Goal: Task Accomplishment & Management: Use online tool/utility

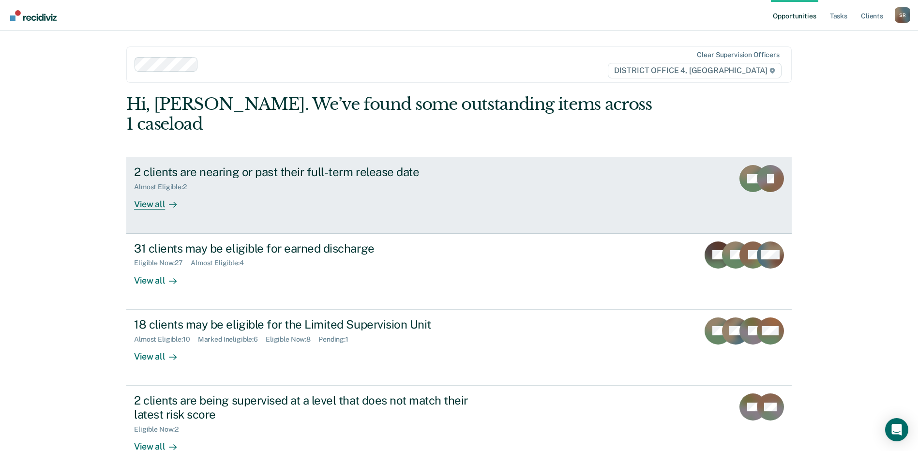
click at [265, 173] on div "2 clients are nearing or past their full-term release date Almost Eligible : 2 …" at bounding box center [315, 187] width 363 height 45
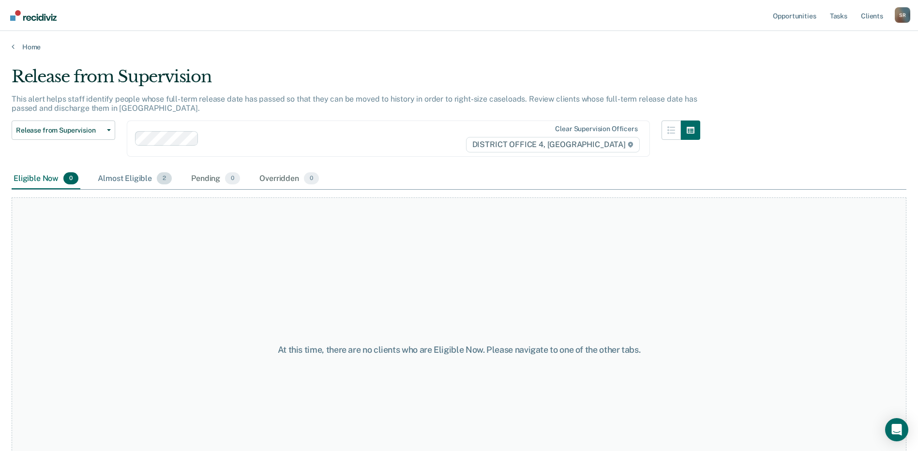
click at [155, 173] on div "Almost Eligible 2" at bounding box center [135, 178] width 78 height 21
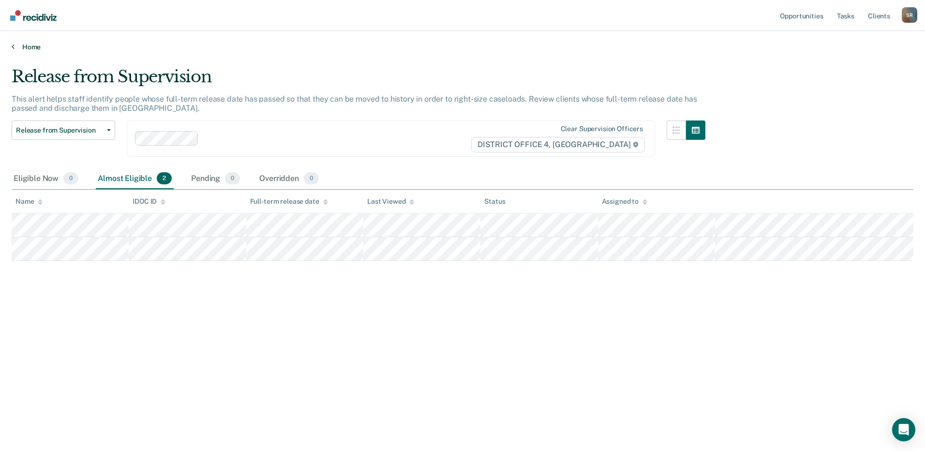
click at [13, 50] on icon at bounding box center [13, 47] width 3 height 8
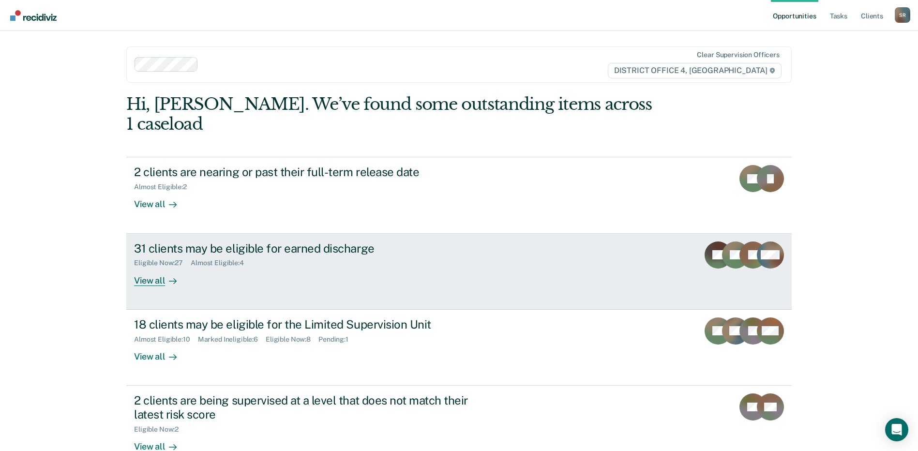
click at [268, 241] on div "31 clients may be eligible for earned discharge" at bounding box center [304, 248] width 340 height 14
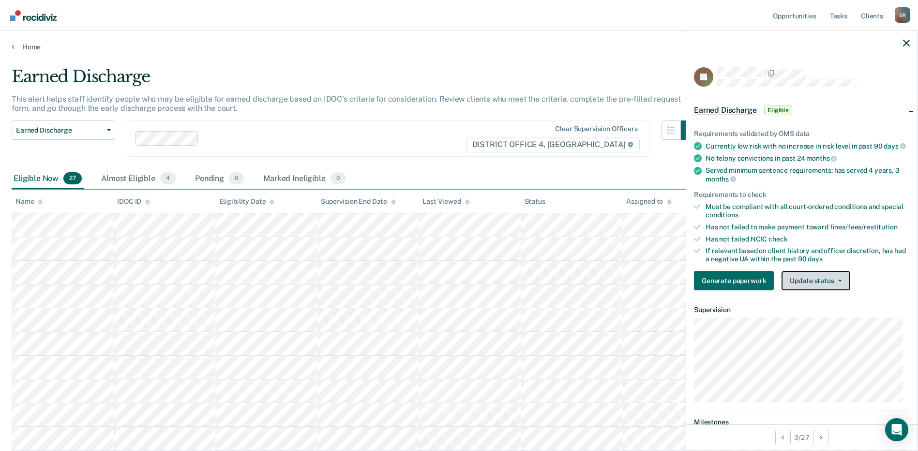
click at [820, 290] on button "Update status" at bounding box center [815, 280] width 68 height 19
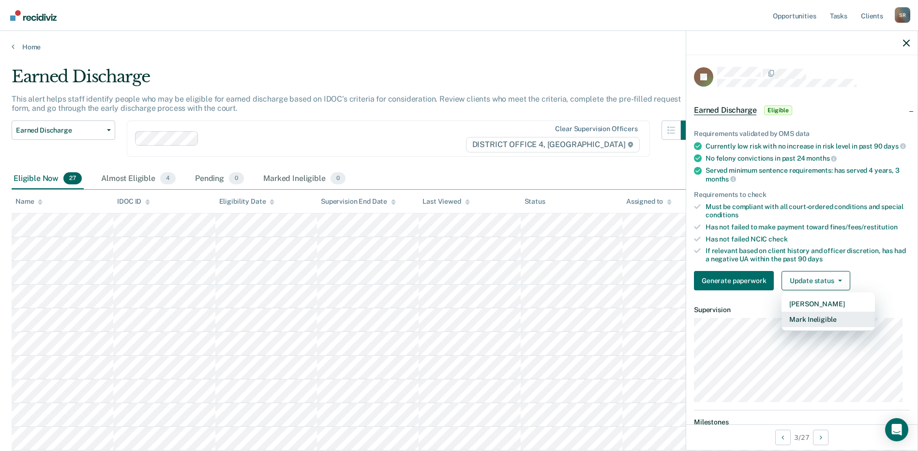
click at [817, 325] on button "Mark Ineligible" at bounding box center [827, 319] width 93 height 15
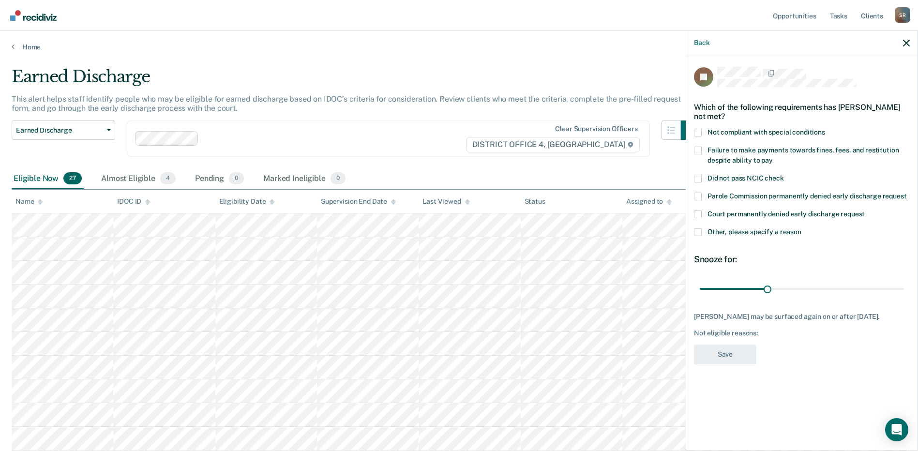
click at [736, 154] on label "Failure to make payments towards fines, fees, and restitution despite ability t…" at bounding box center [802, 157] width 216 height 20
click at [773, 157] on input "Failure to make payments towards fines, fees, and restitution despite ability t…" at bounding box center [773, 157] width 0 height 0
drag, startPoint x: 1018, startPoint y: 279, endPoint x: 1091, endPoint y: 287, distance: 73.6
type input "90"
click at [904, 287] on input "range" at bounding box center [802, 288] width 204 height 17
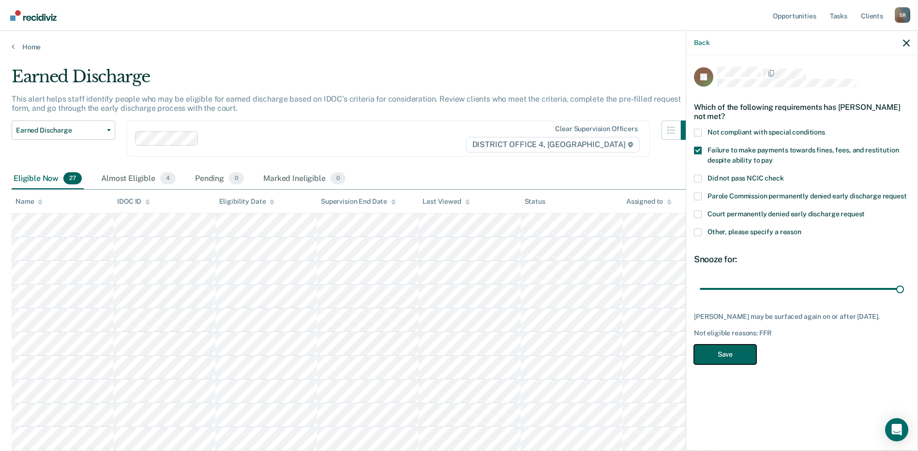
click at [751, 353] on button "Save" at bounding box center [725, 354] width 62 height 20
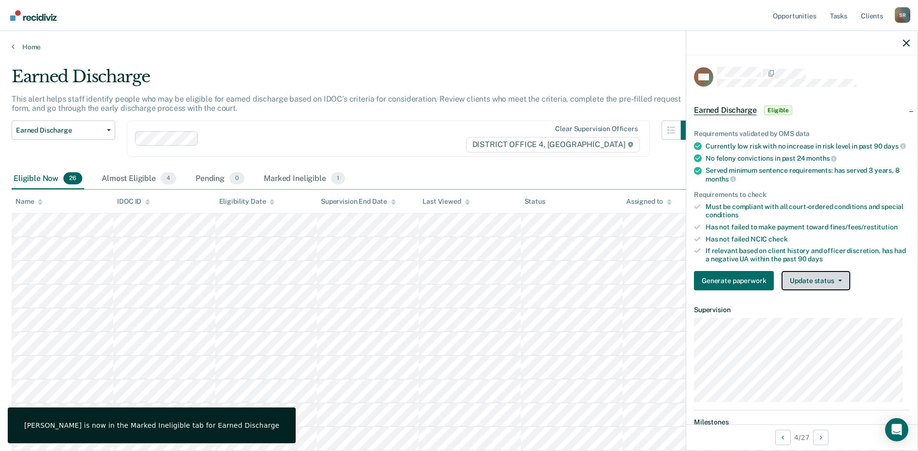
click at [814, 288] on button "Update status" at bounding box center [815, 280] width 68 height 19
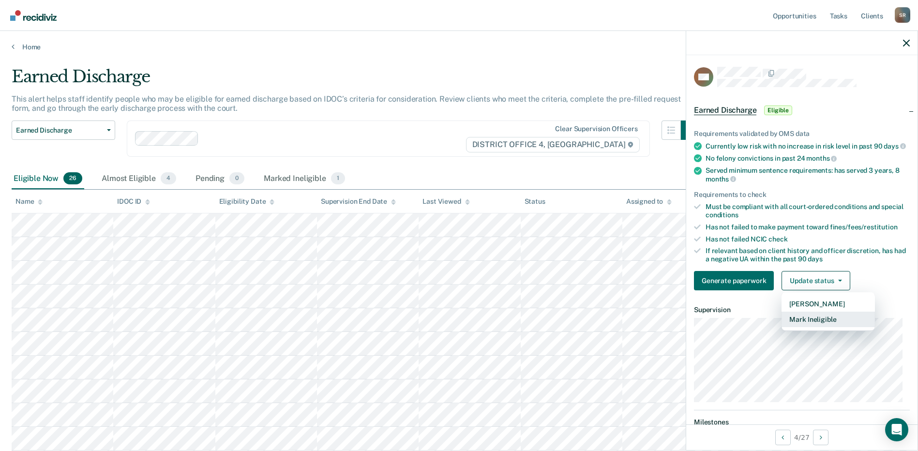
click at [808, 325] on button "Mark Ineligible" at bounding box center [827, 319] width 93 height 15
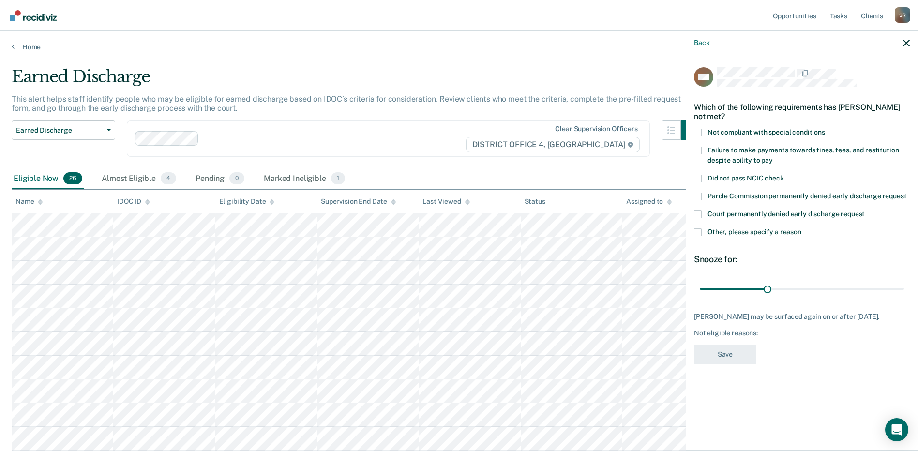
click at [739, 234] on span "Other, please specify a reason" at bounding box center [754, 232] width 94 height 8
click at [801, 228] on input "Other, please specify a reason" at bounding box center [801, 228] width 0 height 0
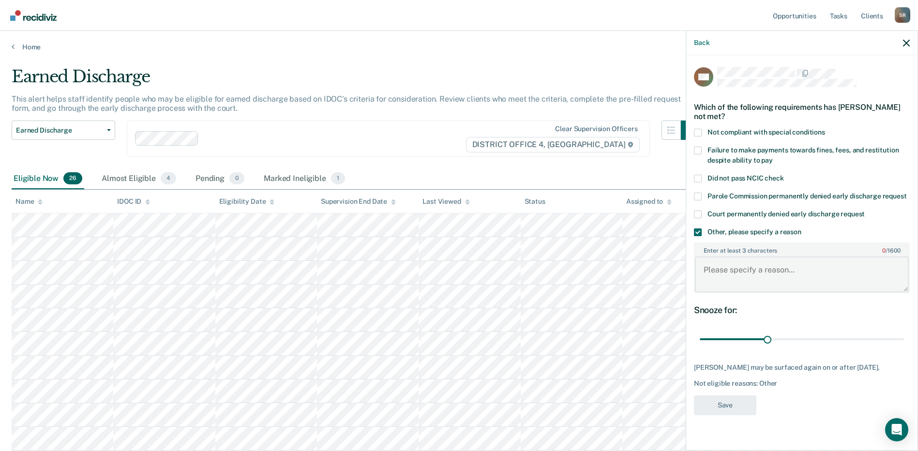
click at [731, 288] on textarea "Enter at least 3 characters 0 / 1600" at bounding box center [802, 274] width 214 height 36
type textarea "I"
type textarea "Current instability"
drag, startPoint x: 768, startPoint y: 338, endPoint x: 1044, endPoint y: 363, distance: 276.9
type input "90"
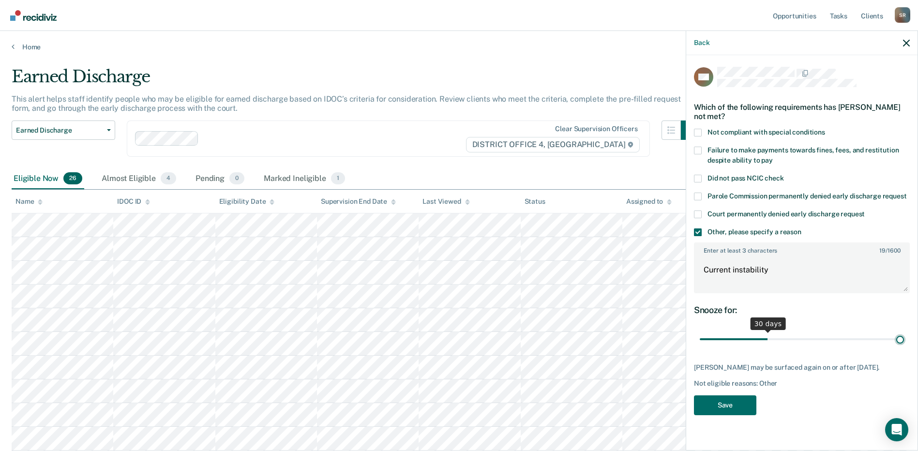
click at [904, 348] on input "range" at bounding box center [802, 339] width 204 height 17
click at [740, 412] on button "Save" at bounding box center [725, 405] width 62 height 20
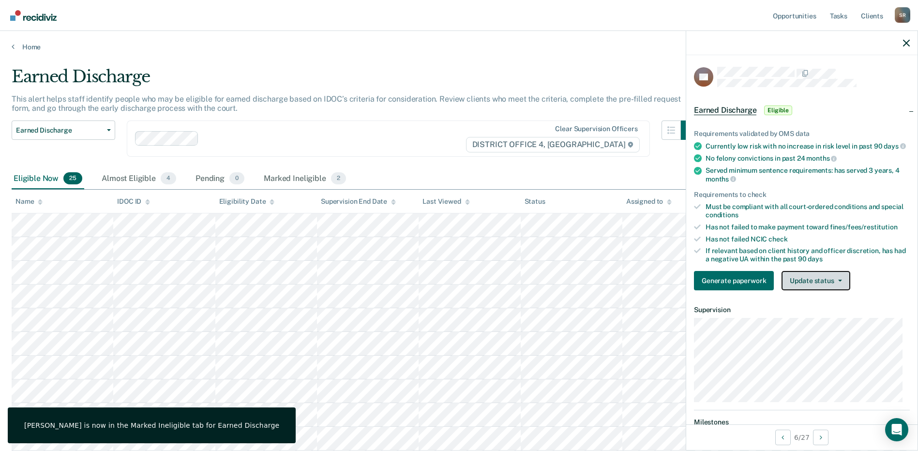
click at [812, 290] on button "Update status" at bounding box center [815, 280] width 68 height 19
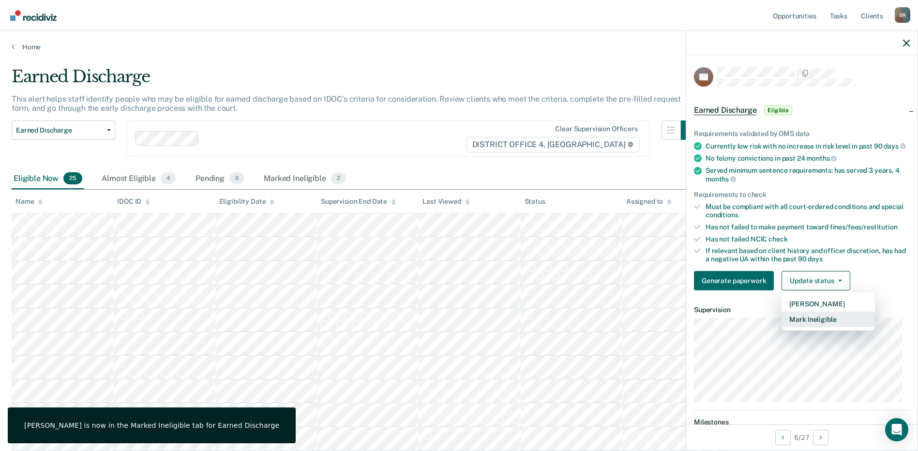
click at [816, 325] on button "Mark Ineligible" at bounding box center [827, 319] width 93 height 15
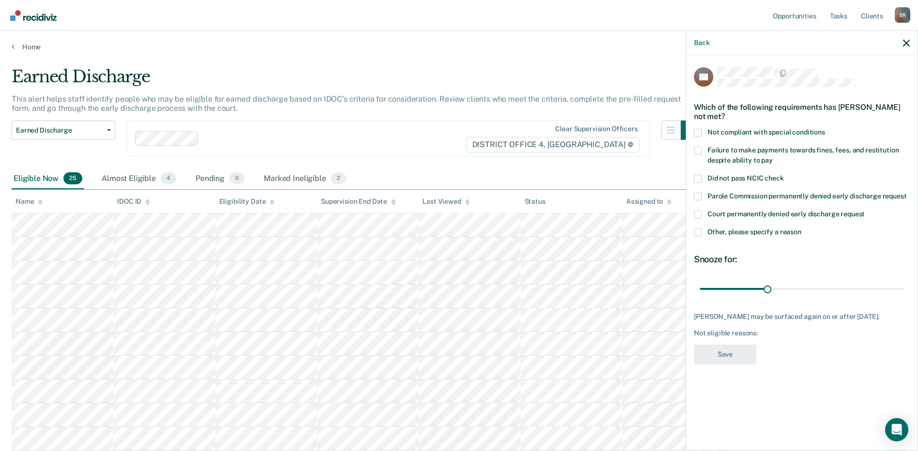
click at [729, 129] on span "Not compliant with special conditions" at bounding box center [766, 132] width 118 height 8
click at [825, 129] on input "Not compliant with special conditions" at bounding box center [825, 129] width 0 height 0
click at [738, 229] on span "Other, please specify a reason" at bounding box center [754, 232] width 94 height 8
click at [801, 228] on input "Other, please specify a reason" at bounding box center [801, 228] width 0 height 0
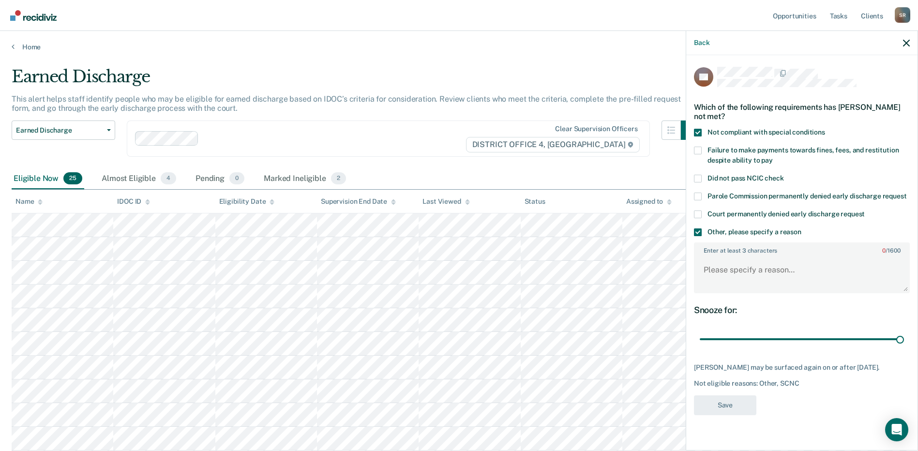
drag, startPoint x: 768, startPoint y: 340, endPoint x: 768, endPoint y: 292, distance: 47.9
type input "90"
click at [904, 338] on input "range" at bounding box center [802, 339] width 204 height 17
click at [729, 271] on textarea "Enter at least 3 characters 0 / 1600" at bounding box center [802, 274] width 214 height 36
type textarea "Pending PV"
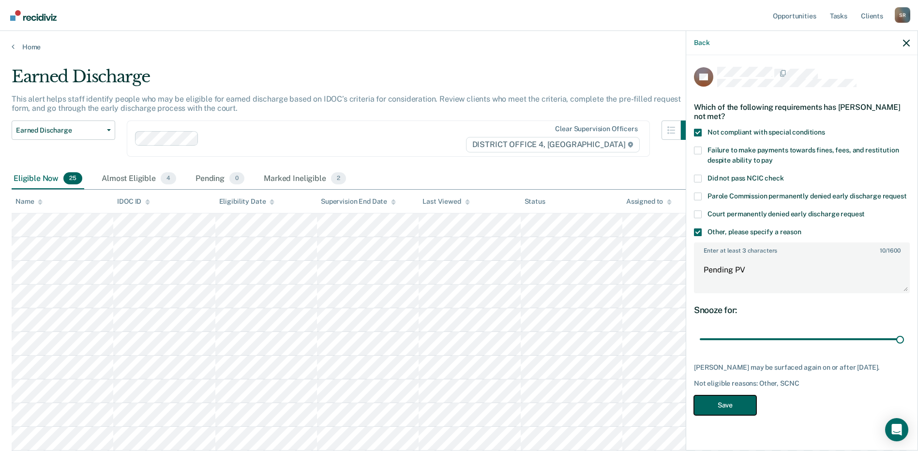
click at [721, 401] on button "Save" at bounding box center [725, 405] width 62 height 20
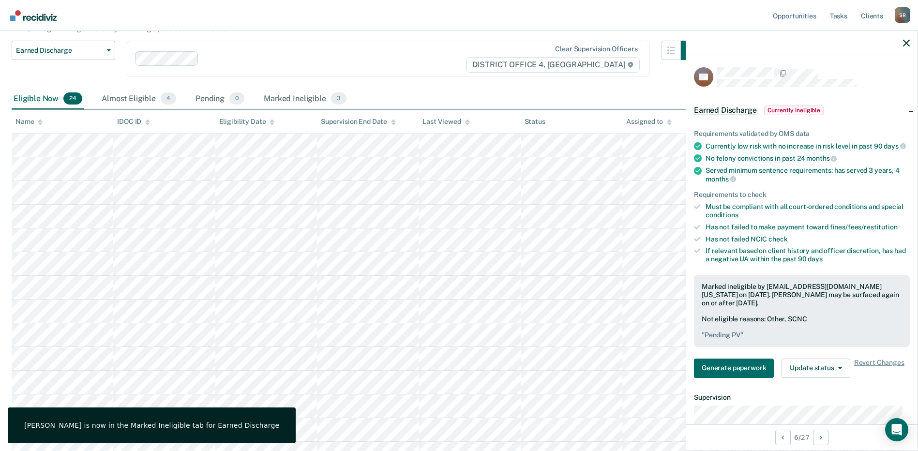
scroll to position [97, 0]
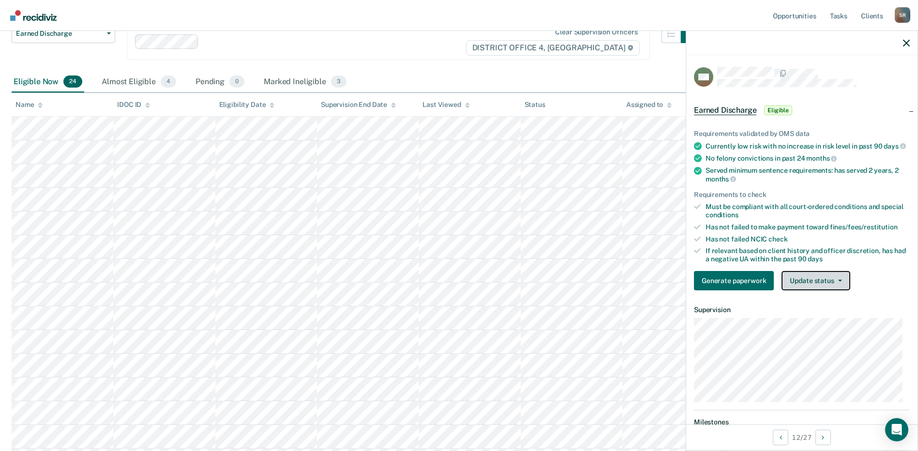
click at [817, 287] on button "Update status" at bounding box center [815, 280] width 68 height 19
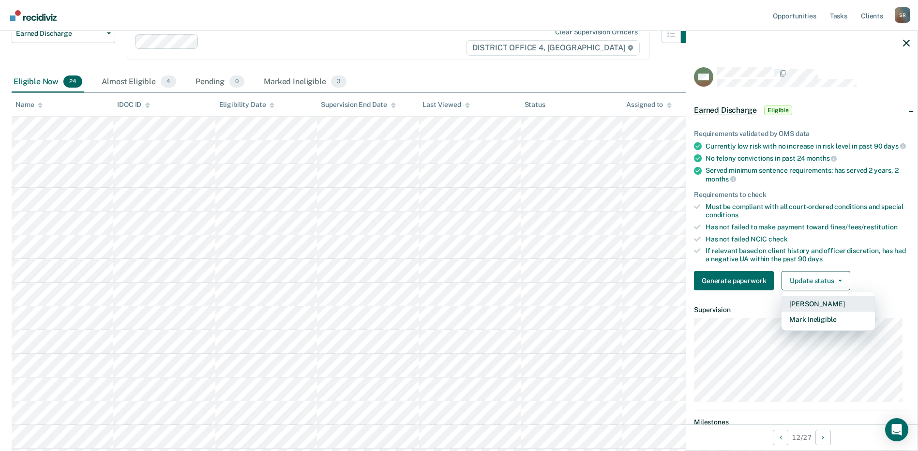
click at [815, 311] on button "[PERSON_NAME]" at bounding box center [827, 303] width 93 height 15
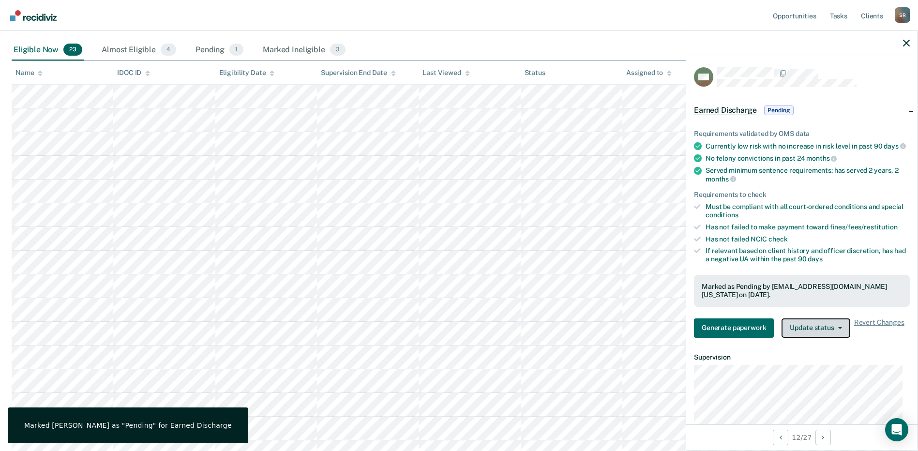
scroll to position [145, 0]
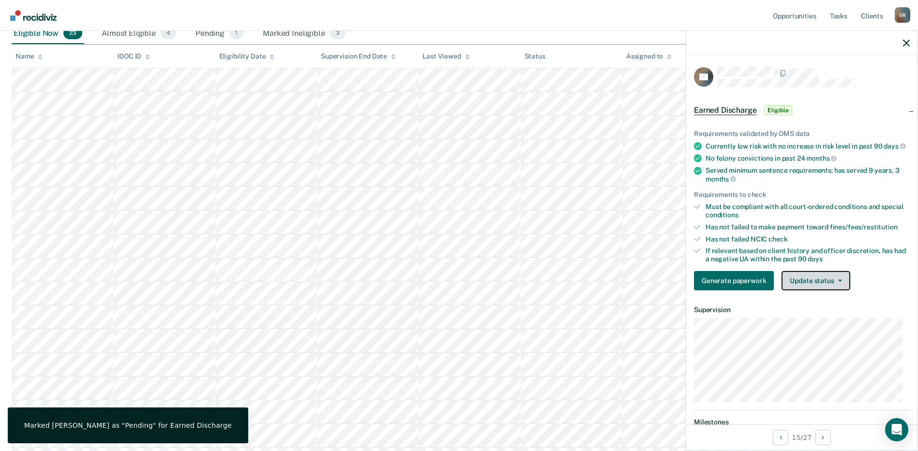
click at [816, 289] on button "Update status" at bounding box center [815, 280] width 68 height 19
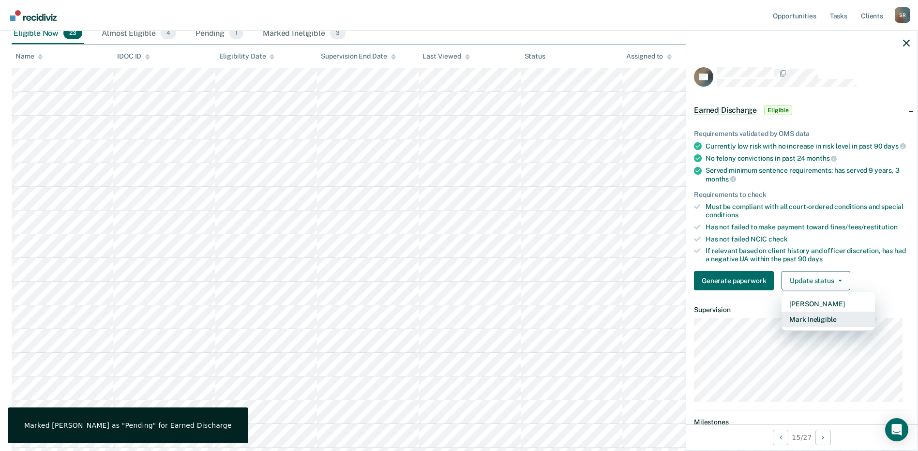
click at [833, 327] on button "Mark Ineligible" at bounding box center [827, 319] width 93 height 15
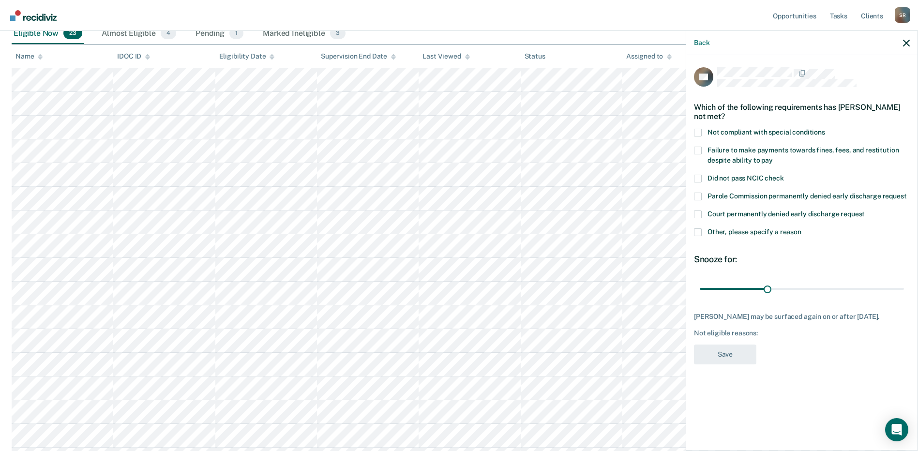
click at [748, 132] on span "Not compliant with special conditions" at bounding box center [766, 132] width 118 height 8
click at [825, 129] on input "Not compliant with special conditions" at bounding box center [825, 129] width 0 height 0
click at [758, 146] on span "Failure to make payments towards fines, fees, and restitution despite ability t…" at bounding box center [802, 155] width 191 height 18
click at [773, 157] on input "Failure to make payments towards fines, fees, and restitution despite ability t…" at bounding box center [773, 157] width 0 height 0
click at [730, 130] on span "Not compliant with special conditions" at bounding box center [766, 132] width 118 height 8
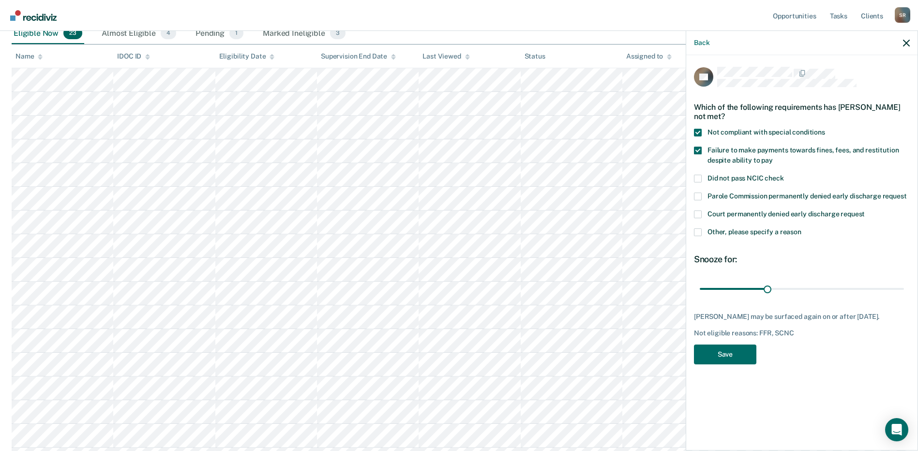
click at [825, 129] on input "Not compliant with special conditions" at bounding box center [825, 129] width 0 height 0
drag, startPoint x: 772, startPoint y: 285, endPoint x: 970, endPoint y: 286, distance: 197.9
type input "90"
click at [904, 286] on input "range" at bounding box center [802, 288] width 204 height 17
click at [720, 358] on button "Save" at bounding box center [725, 354] width 62 height 20
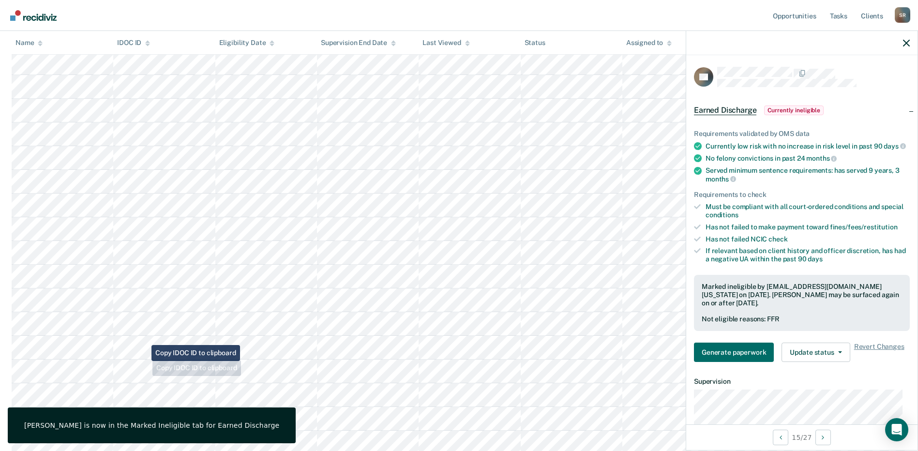
scroll to position [242, 0]
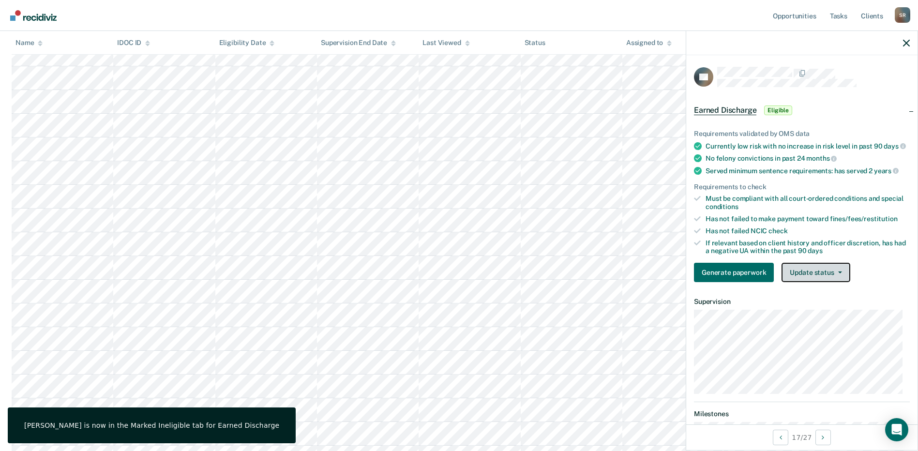
click at [830, 276] on button "Update status" at bounding box center [815, 272] width 68 height 19
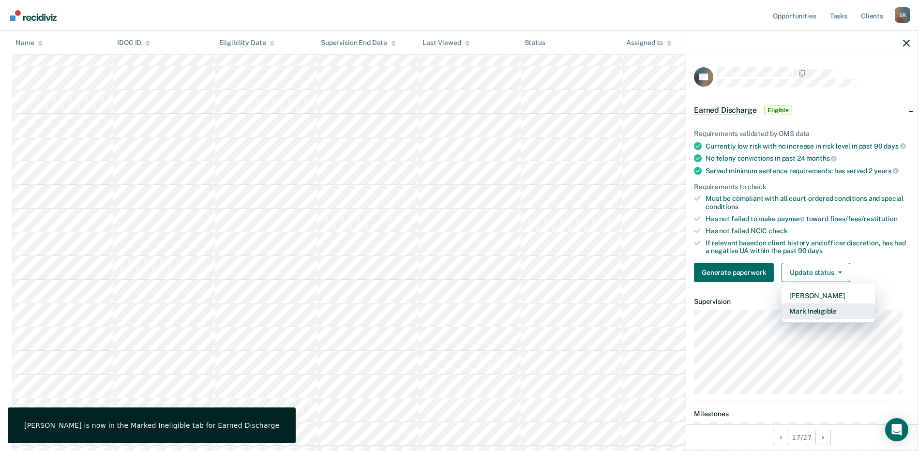
click at [820, 315] on button "Mark Ineligible" at bounding box center [827, 310] width 93 height 15
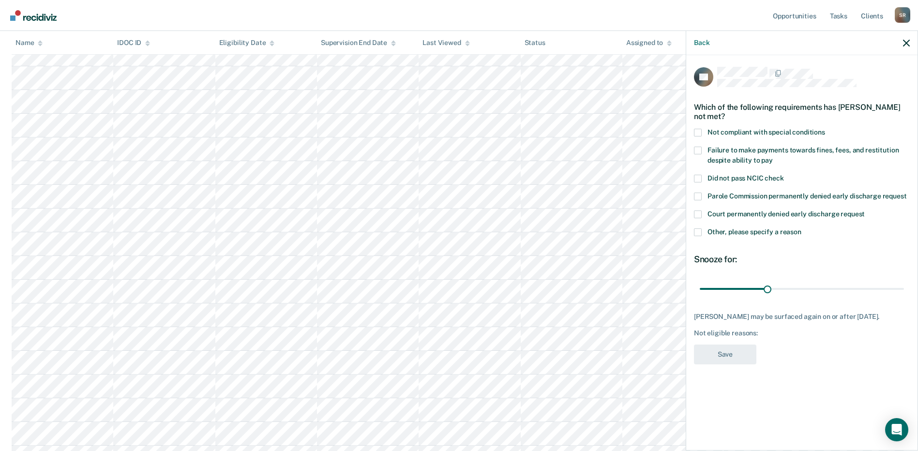
click at [748, 156] on span "Failure to make payments towards fines, fees, and restitution despite ability t…" at bounding box center [802, 155] width 191 height 18
click at [773, 157] on input "Failure to make payments towards fines, fees, and restitution despite ability t…" at bounding box center [773, 157] width 0 height 0
drag, startPoint x: 943, startPoint y: 289, endPoint x: 868, endPoint y: 307, distance: 76.6
type input "90"
click at [904, 289] on input "range" at bounding box center [802, 288] width 204 height 17
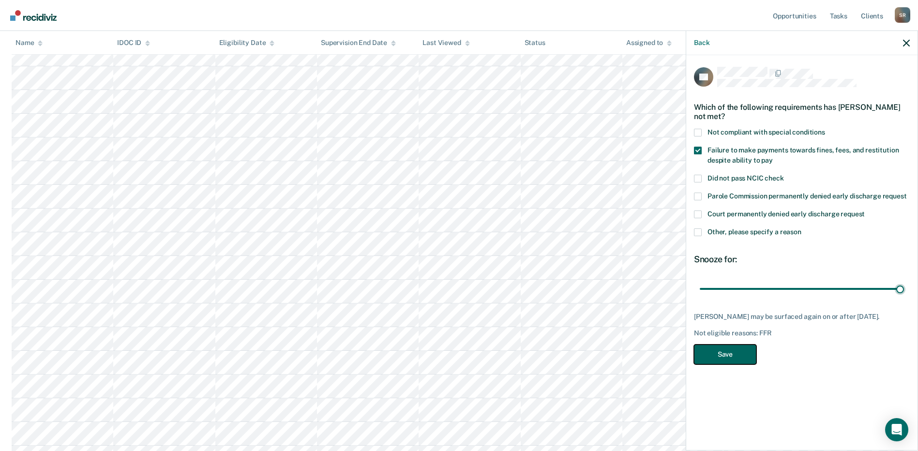
click at [737, 355] on button "Save" at bounding box center [725, 354] width 62 height 20
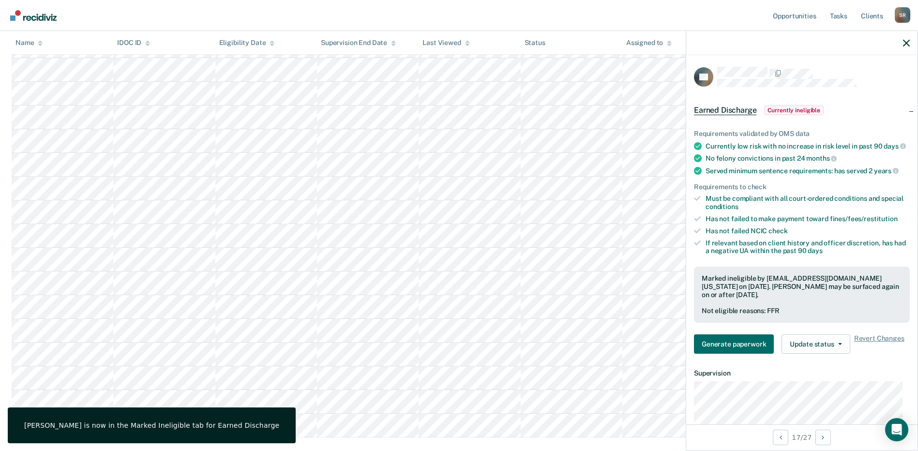
scroll to position [290, 0]
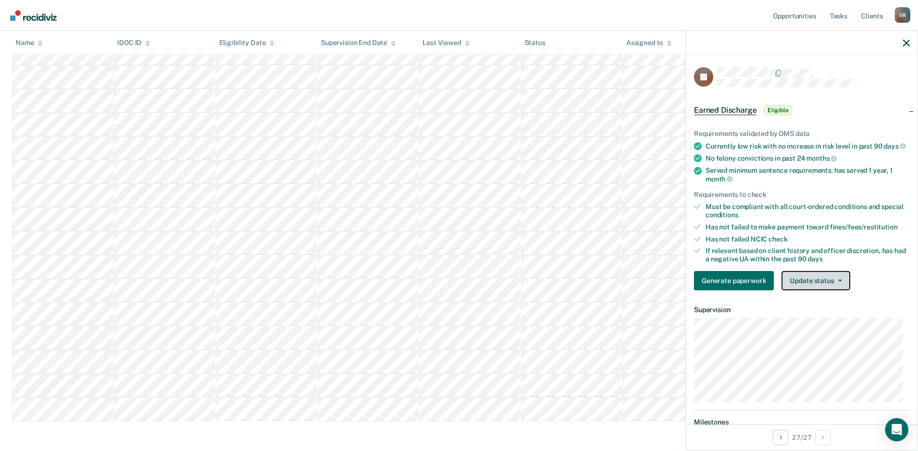
click at [820, 288] on button "Update status" at bounding box center [815, 280] width 68 height 19
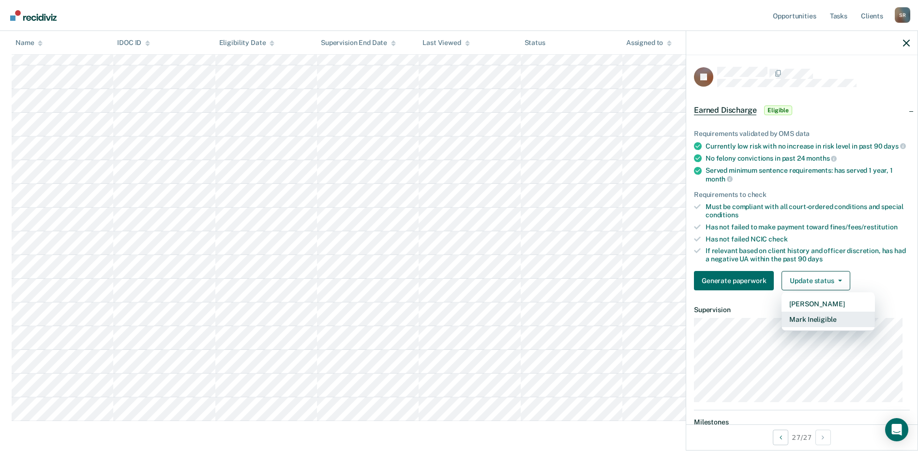
click at [814, 327] on button "Mark Ineligible" at bounding box center [827, 319] width 93 height 15
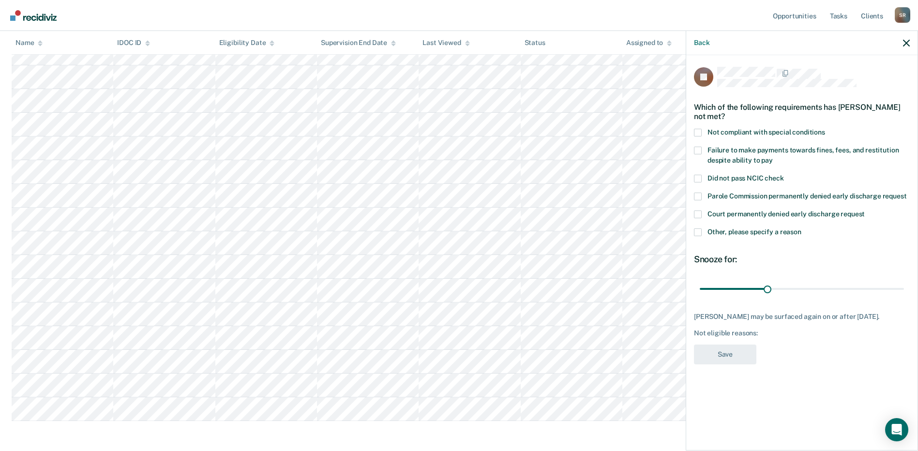
click at [711, 232] on span "Other, please specify a reason" at bounding box center [754, 232] width 94 height 8
click at [801, 228] on input "Other, please specify a reason" at bounding box center [801, 228] width 0 height 0
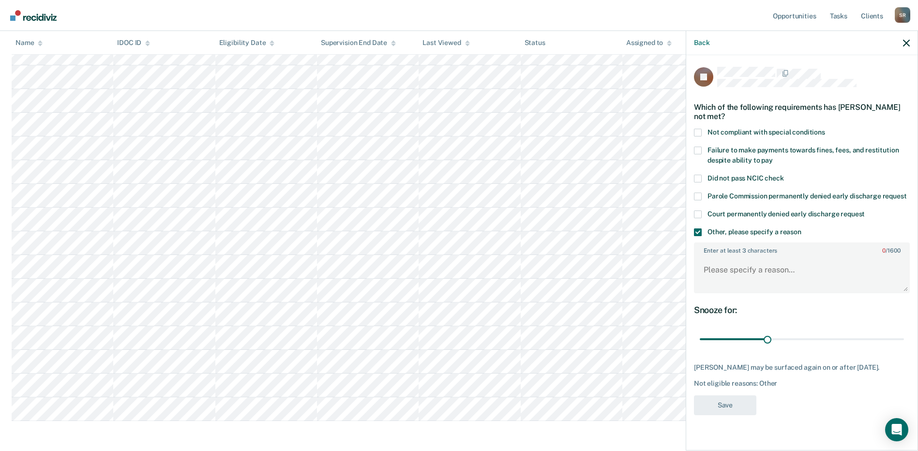
click at [721, 292] on div "Enter at least 3 characters 0 / 1600" at bounding box center [802, 268] width 216 height 59
click at [717, 264] on textarea "Enter at least 3 characters 0 / 1600" at bounding box center [802, 274] width 214 height 36
type textarea "Pending PV"
drag, startPoint x: 766, startPoint y: 342, endPoint x: 1101, endPoint y: 380, distance: 336.9
type input "90"
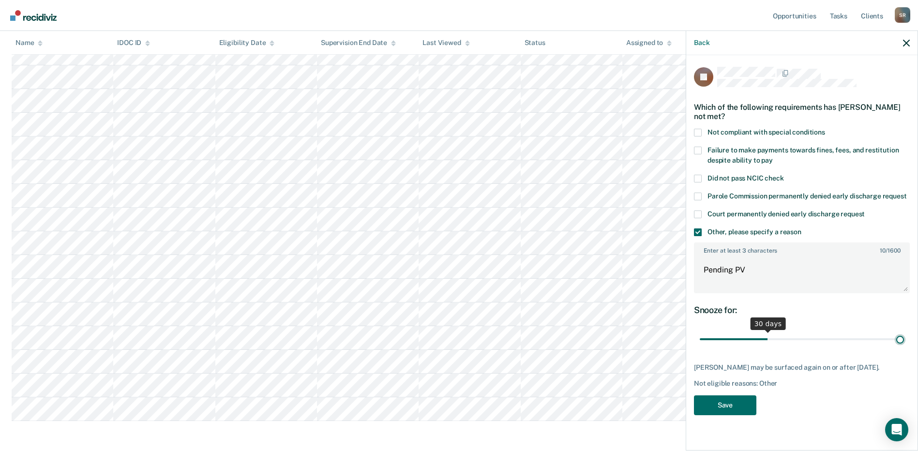
click at [904, 348] on input "range" at bounding box center [802, 339] width 204 height 17
click at [737, 415] on button "Save" at bounding box center [725, 405] width 62 height 20
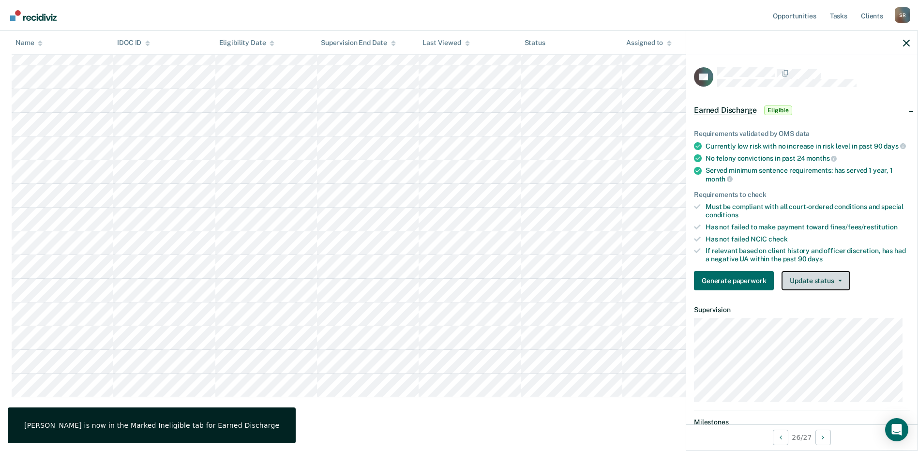
click at [821, 289] on button "Update status" at bounding box center [815, 280] width 68 height 19
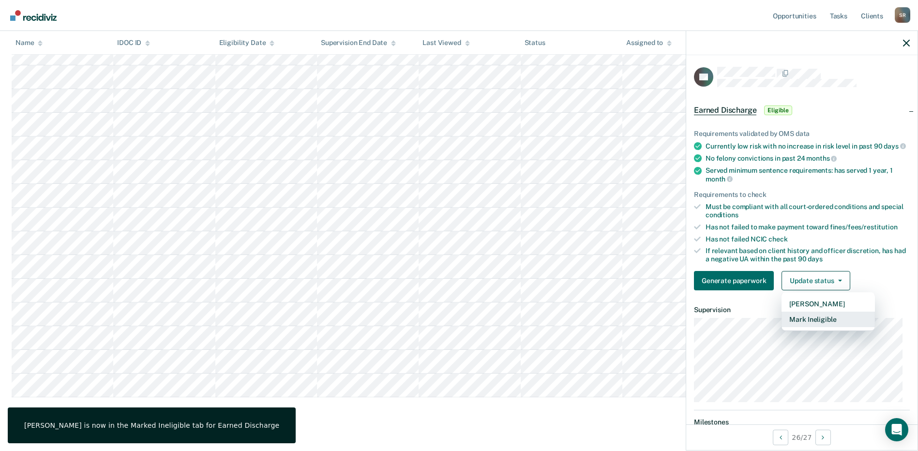
click at [807, 327] on button "Mark Ineligible" at bounding box center [827, 319] width 93 height 15
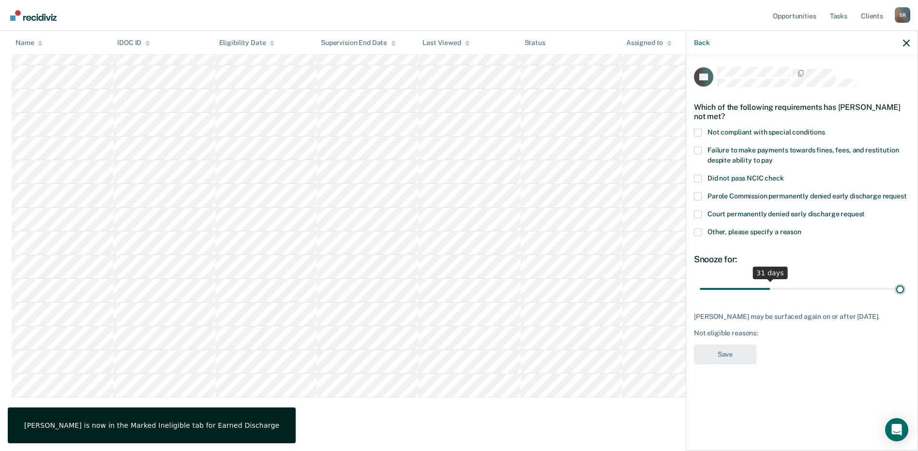
drag, startPoint x: 770, startPoint y: 284, endPoint x: 1034, endPoint y: 271, distance: 264.0
type input "90"
click at [904, 280] on input "range" at bounding box center [802, 288] width 204 height 17
click at [731, 234] on span "Other, please specify a reason" at bounding box center [754, 232] width 94 height 8
click at [801, 228] on input "Other, please specify a reason" at bounding box center [801, 228] width 0 height 0
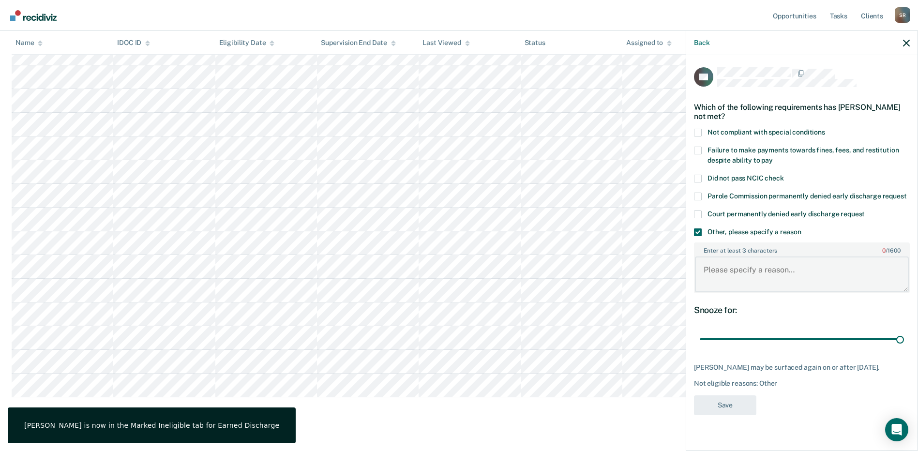
click at [728, 290] on textarea "Enter at least 3 characters 0 / 1600" at bounding box center [802, 274] width 214 height 36
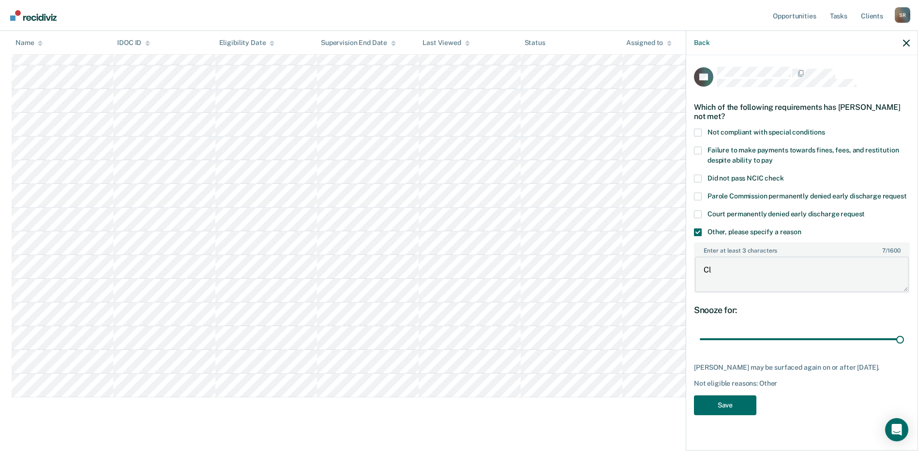
type textarea "C"
click at [701, 235] on span at bounding box center [698, 232] width 8 height 8
click at [801, 228] on input "Other, please specify a reason" at bounding box center [801, 228] width 0 height 0
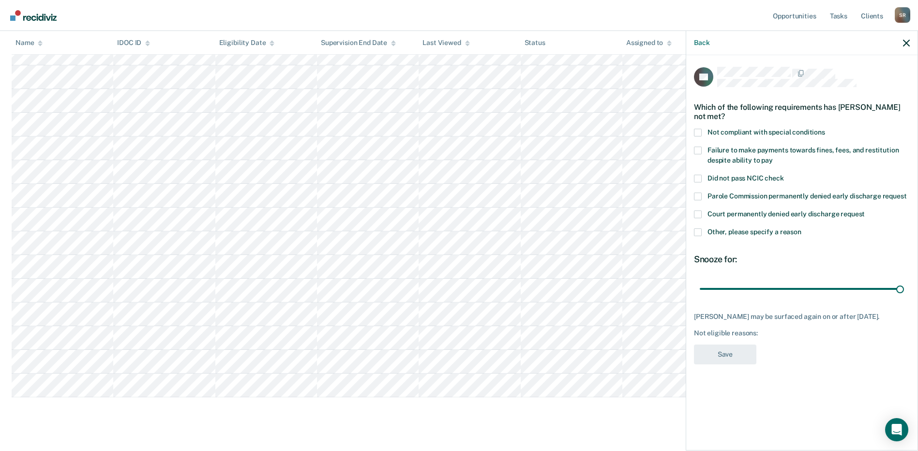
click at [732, 130] on span "Not compliant with special conditions" at bounding box center [766, 132] width 118 height 8
click at [825, 129] on input "Not compliant with special conditions" at bounding box center [825, 129] width 0 height 0
click at [719, 360] on button "Save" at bounding box center [725, 354] width 62 height 20
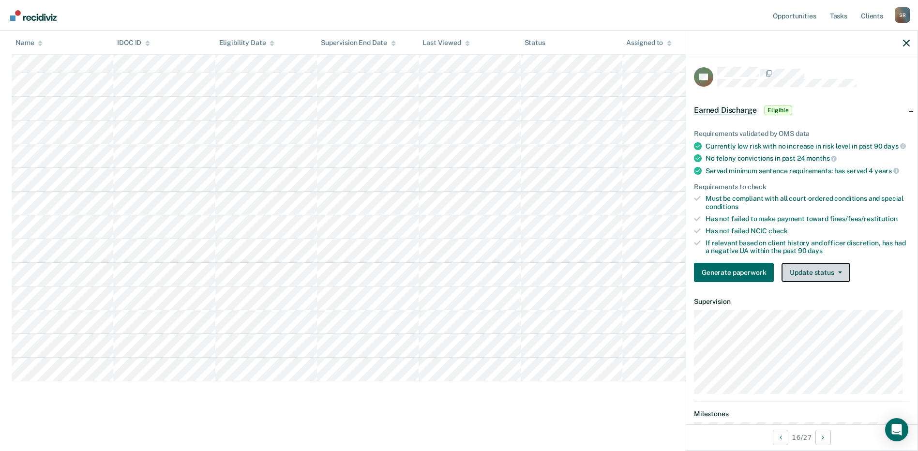
click at [811, 275] on button "Update status" at bounding box center [815, 272] width 68 height 19
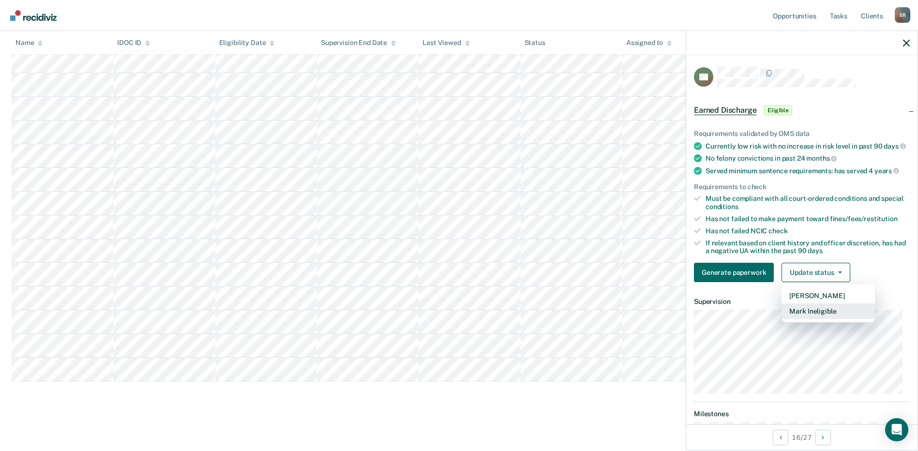
click at [812, 319] on button "Mark Ineligible" at bounding box center [827, 310] width 93 height 15
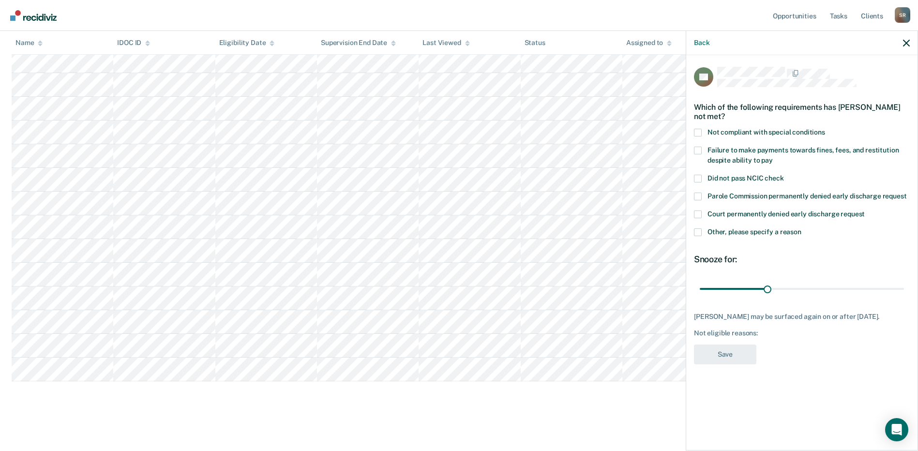
click at [746, 212] on span "Court permanently denied early discharge request" at bounding box center [785, 214] width 157 height 8
click at [865, 210] on input "Court permanently denied early discharge request" at bounding box center [865, 210] width 0 height 0
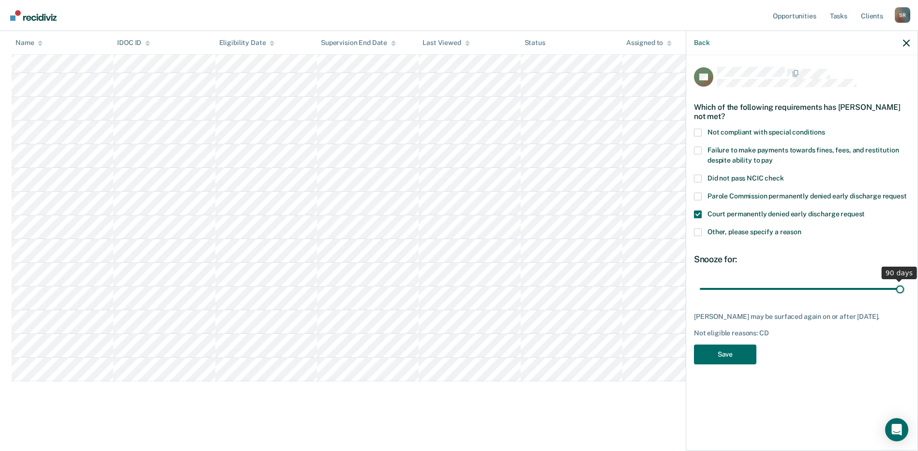
drag, startPoint x: 765, startPoint y: 290, endPoint x: 1073, endPoint y: 306, distance: 308.1
type input "90"
click at [904, 297] on input "range" at bounding box center [802, 288] width 204 height 17
click at [740, 364] on button "Save" at bounding box center [725, 354] width 62 height 20
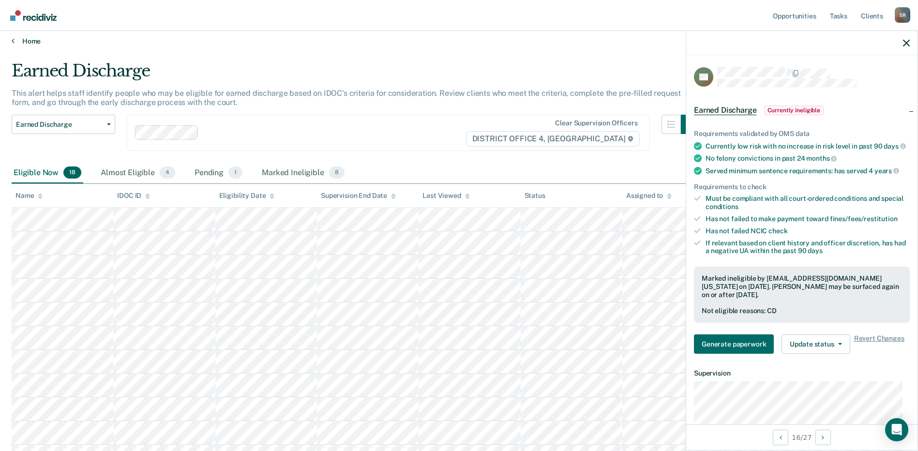
scroll to position [0, 0]
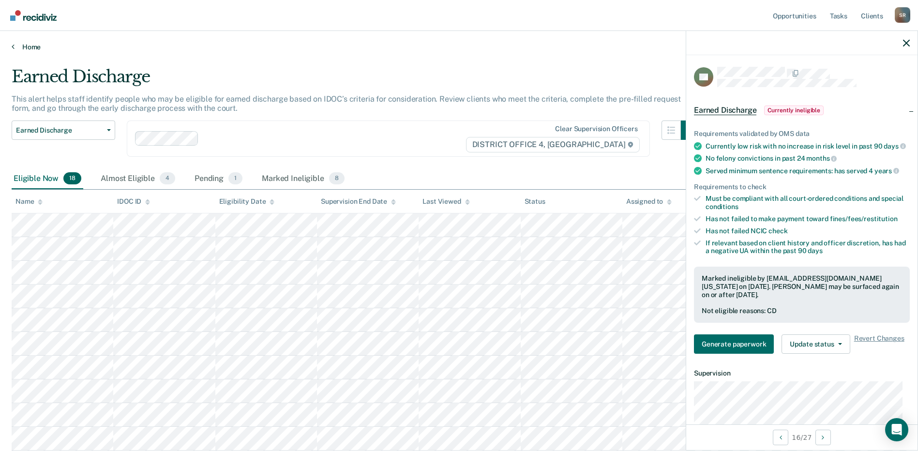
click at [14, 47] on icon at bounding box center [13, 47] width 3 height 8
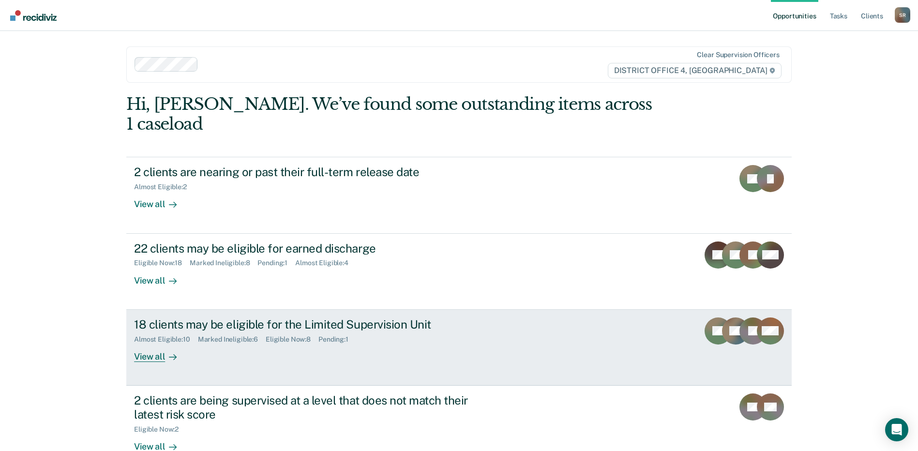
click at [276, 331] on div "18 clients may be eligible for the Limited Supervision Unit Almost Eligible : 1…" at bounding box center [315, 339] width 363 height 45
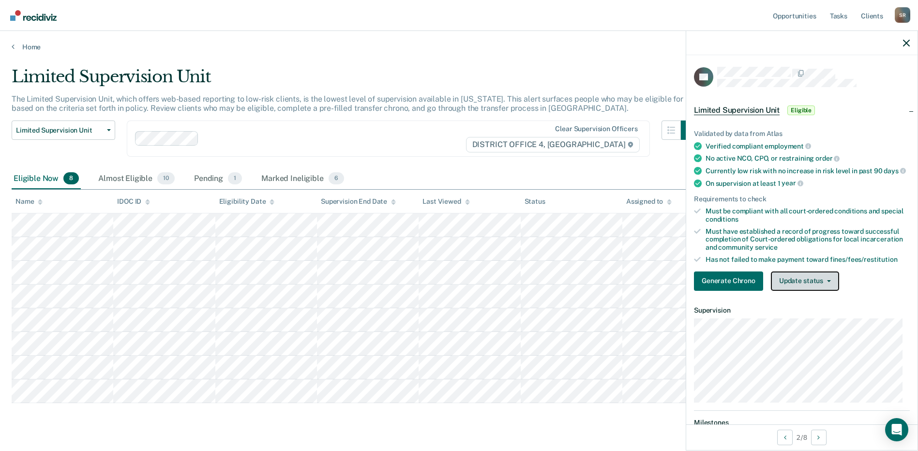
click at [814, 288] on button "Update status" at bounding box center [805, 280] width 68 height 19
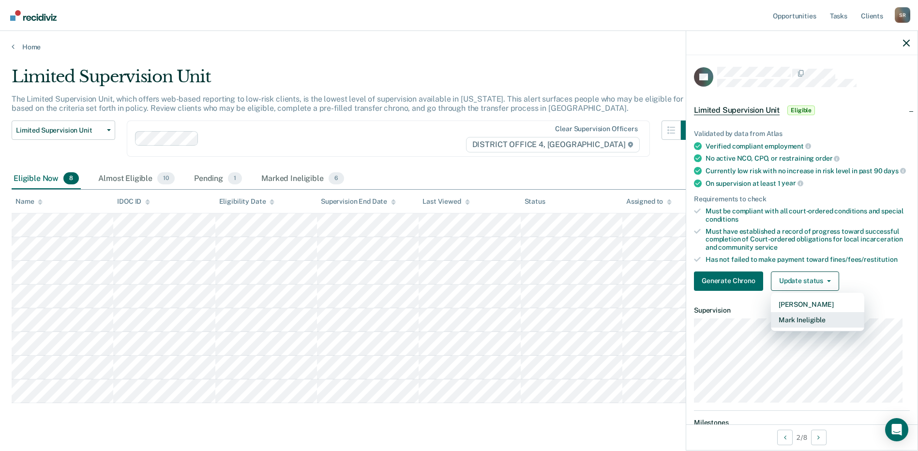
click at [812, 327] on button "Mark Ineligible" at bounding box center [817, 319] width 93 height 15
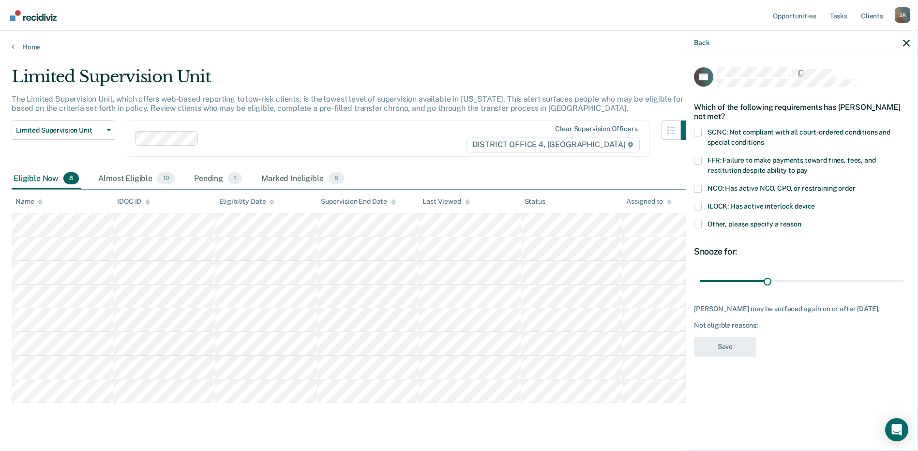
click at [748, 137] on label "SCNC: Not compliant with all court-ordered conditions and special conditions" at bounding box center [802, 139] width 216 height 20
click at [763, 139] on input "SCNC: Not compliant with all court-ordered conditions and special conditions" at bounding box center [763, 139] width 0 height 0
drag, startPoint x: 768, startPoint y: 281, endPoint x: 960, endPoint y: 299, distance: 192.9
type input "90"
click at [904, 289] on input "range" at bounding box center [802, 280] width 204 height 17
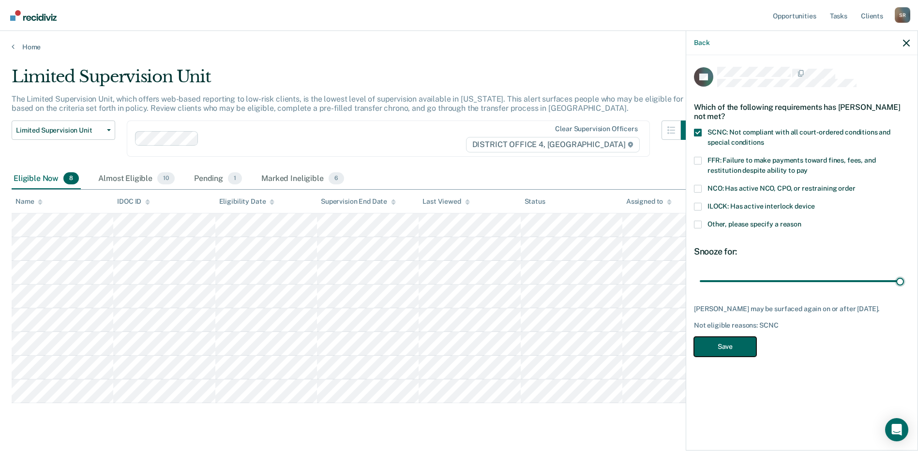
click at [737, 354] on button "Save" at bounding box center [725, 347] width 62 height 20
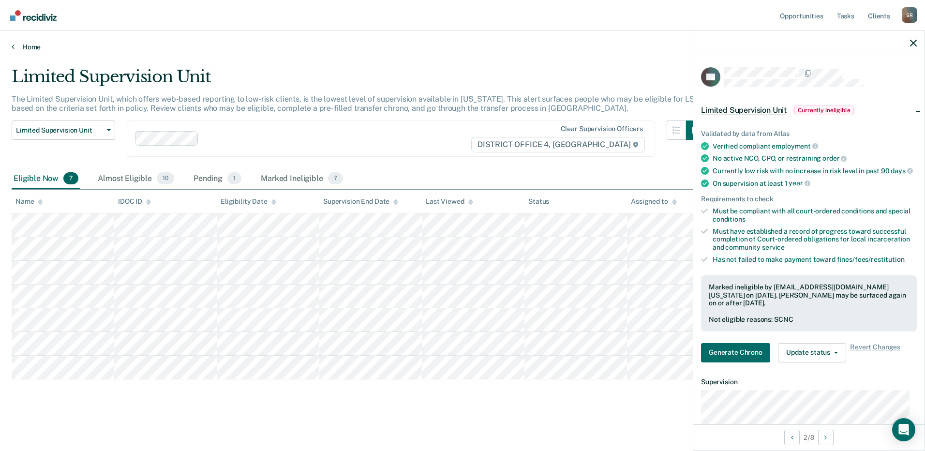
click at [14, 47] on icon at bounding box center [13, 47] width 3 height 8
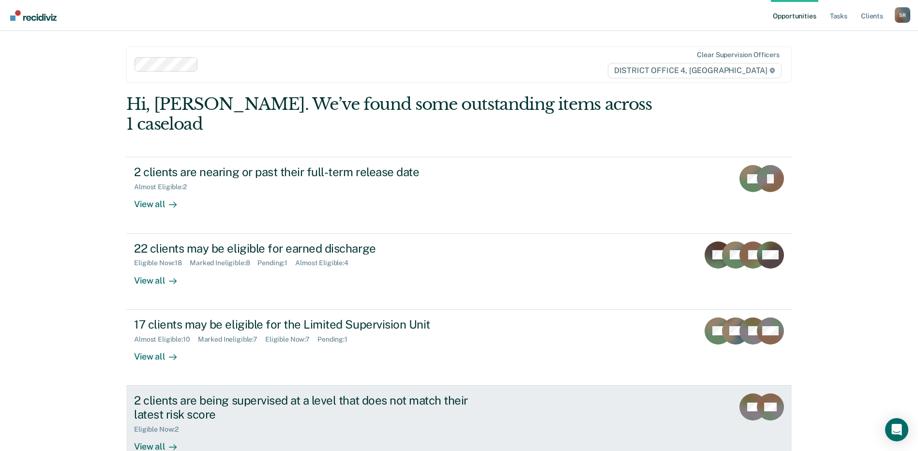
click at [295, 393] on div "2 clients are being supervised at a level that does not match their latest risk…" at bounding box center [304, 407] width 340 height 28
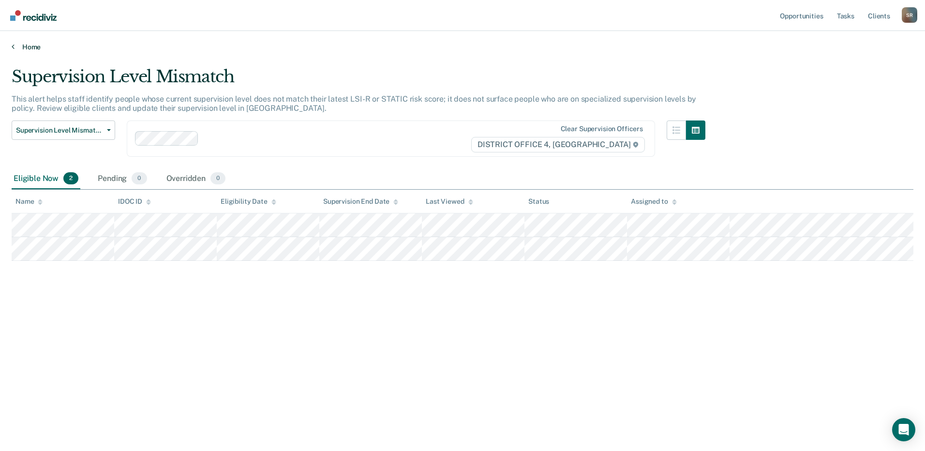
click at [16, 48] on link "Home" at bounding box center [463, 47] width 902 height 9
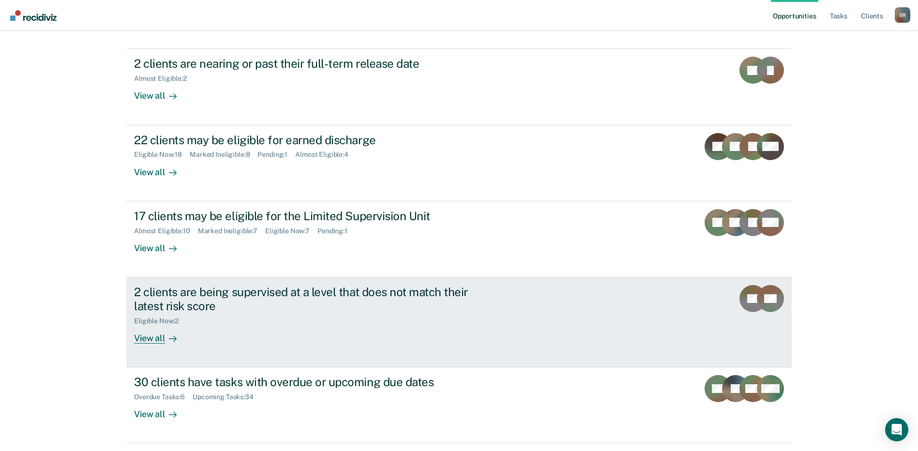
scroll to position [119, 0]
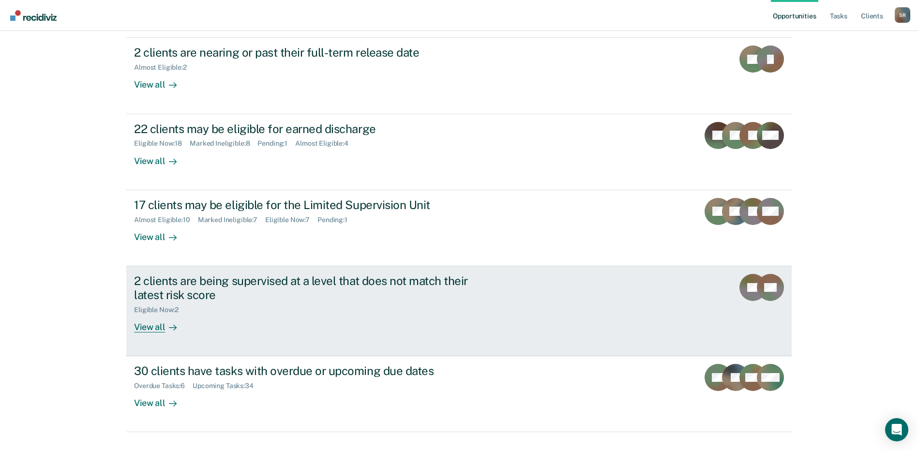
click at [209, 274] on div "2 clients are being supervised at a level that does not match their latest risk…" at bounding box center [304, 288] width 340 height 28
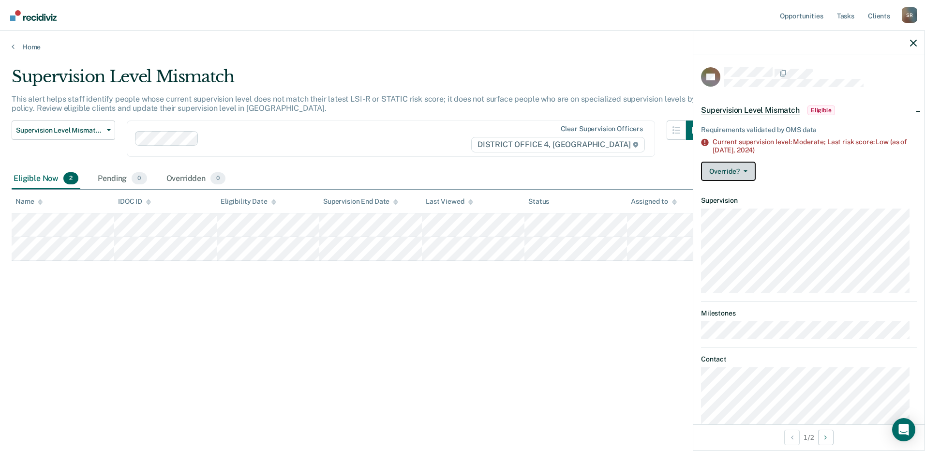
click at [723, 174] on button "Override?" at bounding box center [728, 171] width 55 height 19
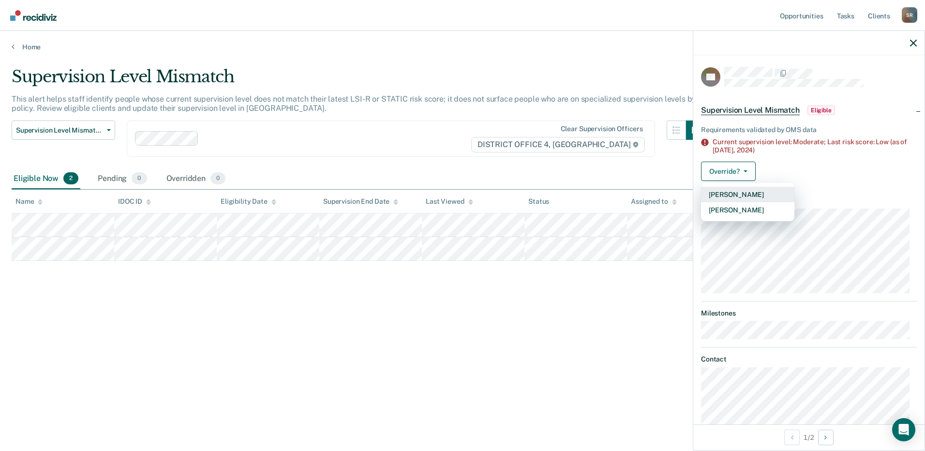
click at [731, 194] on button "[PERSON_NAME]" at bounding box center [747, 194] width 93 height 15
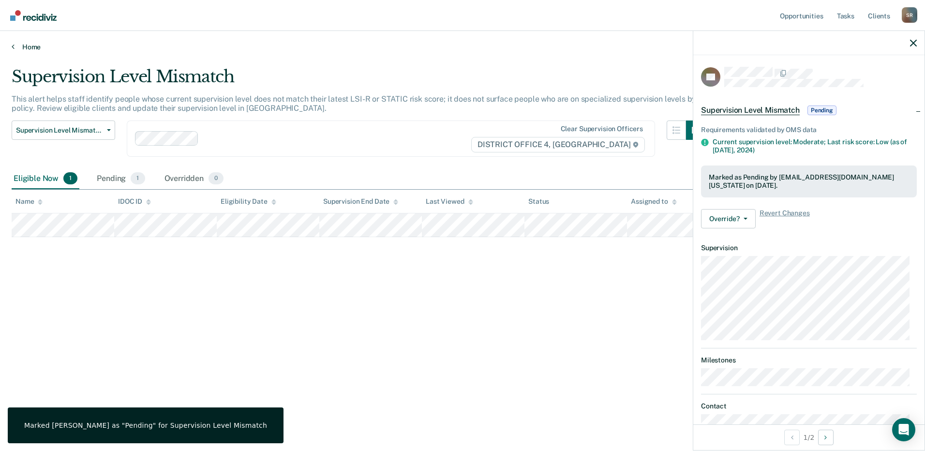
click at [30, 48] on link "Home" at bounding box center [463, 47] width 902 height 9
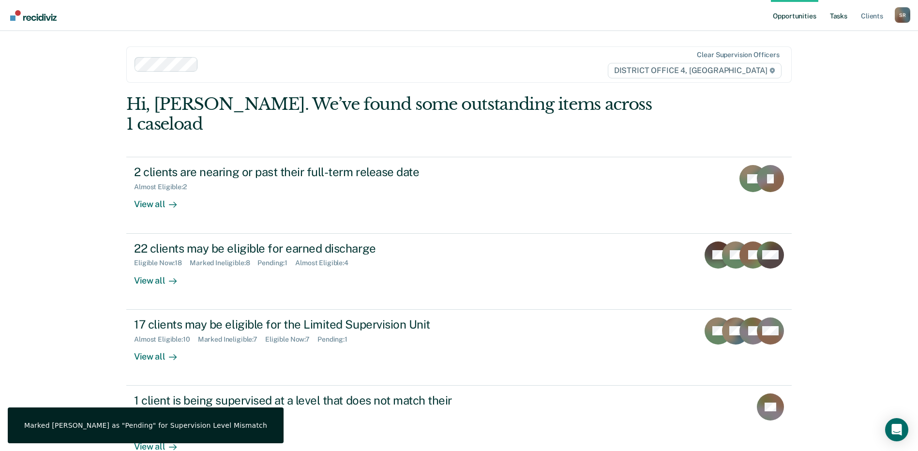
click at [833, 18] on link "Tasks" at bounding box center [838, 15] width 21 height 31
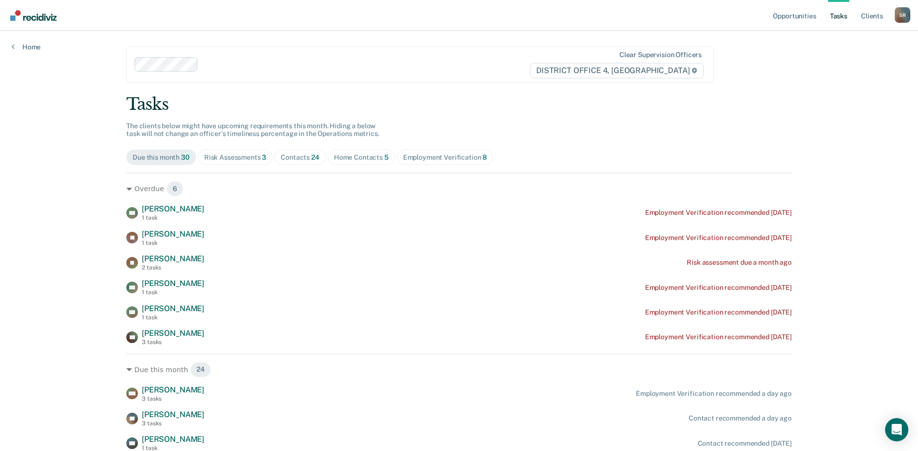
click at [230, 157] on div "Risk Assessments 3" at bounding box center [235, 157] width 62 height 8
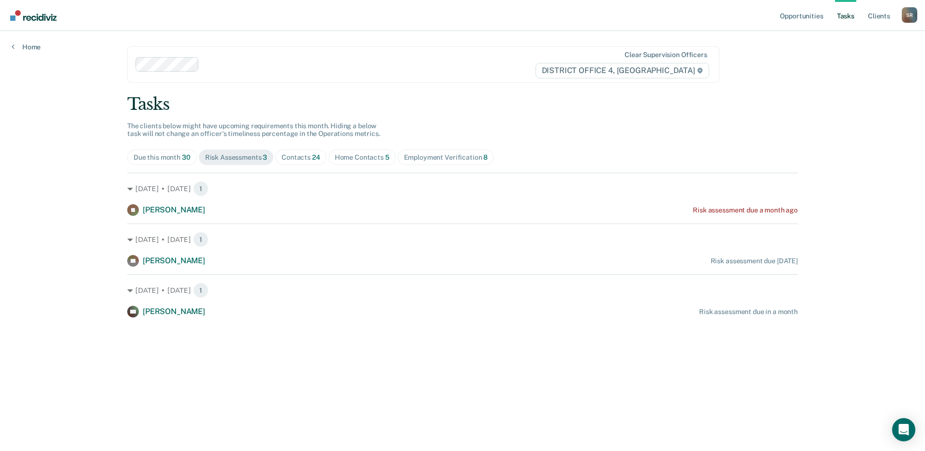
click at [310, 156] on div "Contacts 24" at bounding box center [301, 157] width 39 height 8
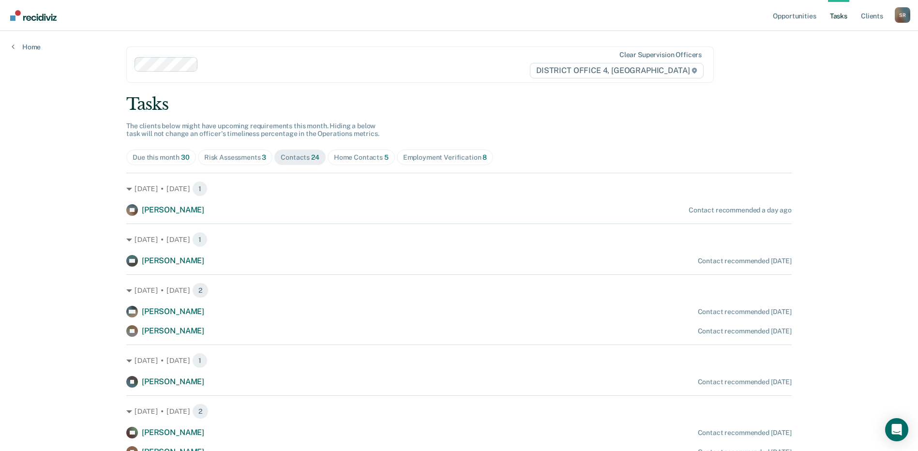
click at [360, 157] on div "Home Contacts 5" at bounding box center [361, 157] width 55 height 8
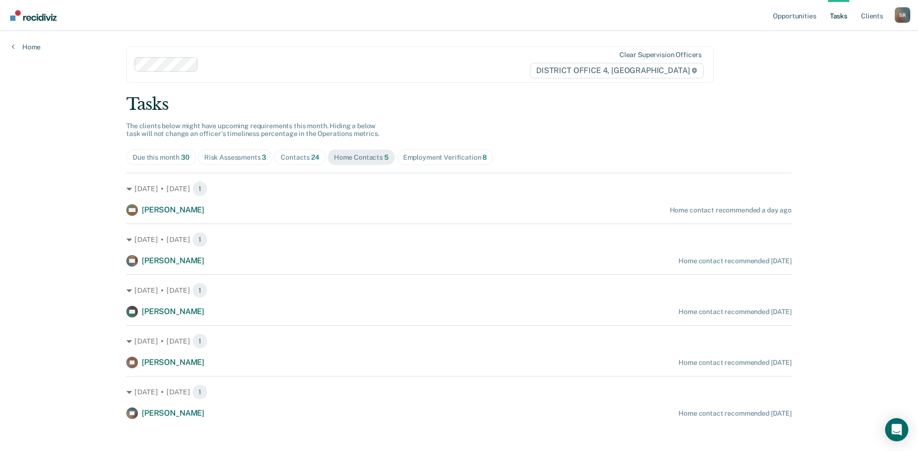
click at [431, 160] on div "Employment Verification 8" at bounding box center [445, 157] width 84 height 8
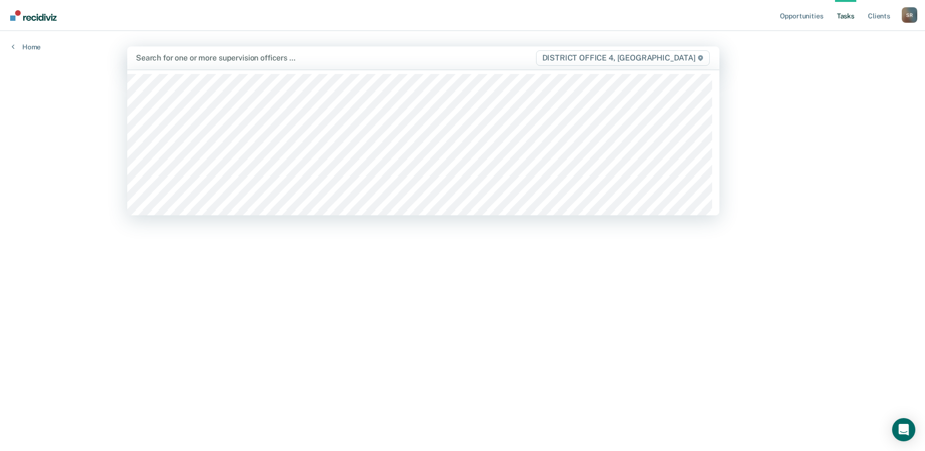
click at [205, 59] on div at bounding box center [335, 57] width 399 height 11
click at [211, 56] on div at bounding box center [335, 57] width 399 height 11
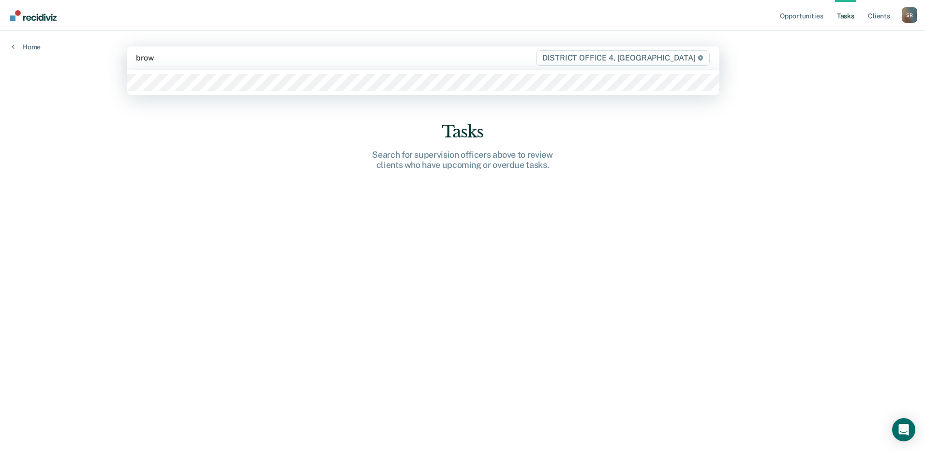
type input "brown"
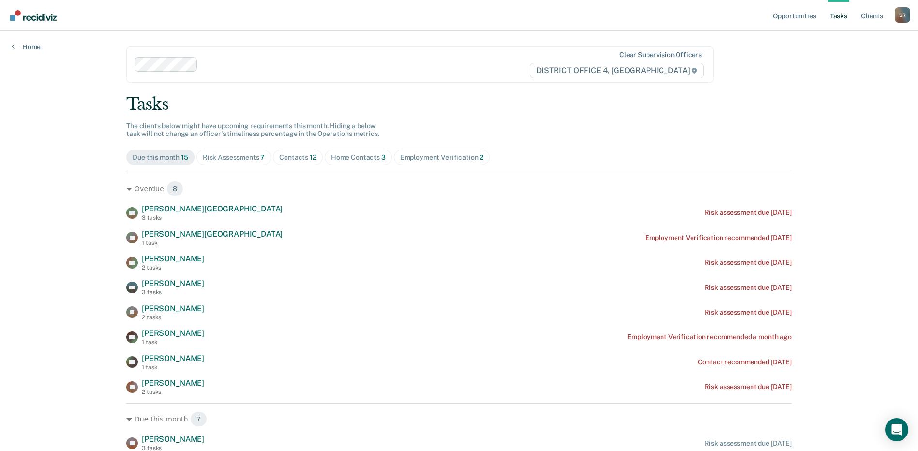
click at [367, 150] on span "Home Contacts 3" at bounding box center [358, 156] width 67 height 15
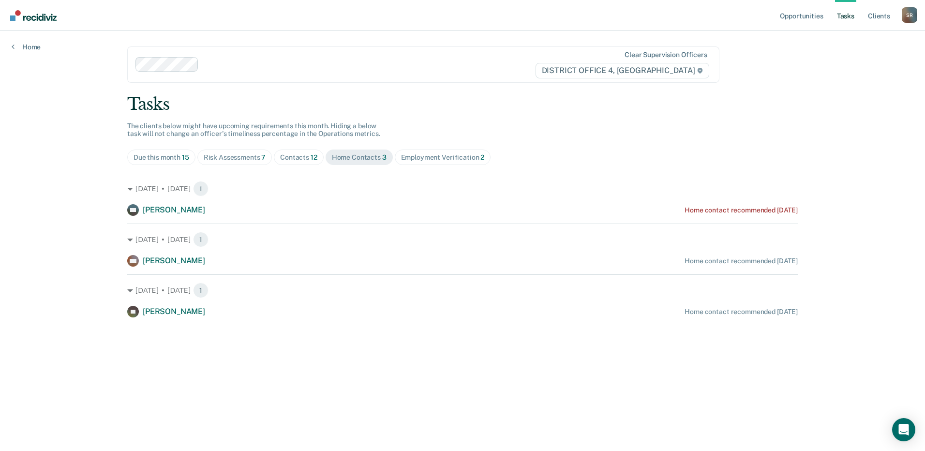
click at [427, 155] on div "Employment Verification 2" at bounding box center [443, 157] width 84 height 8
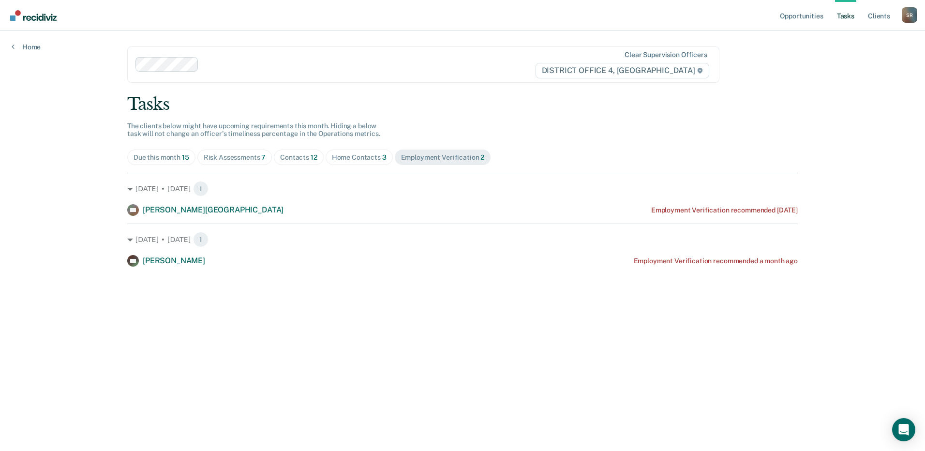
click at [292, 162] on span "Contacts 12" at bounding box center [299, 156] width 50 height 15
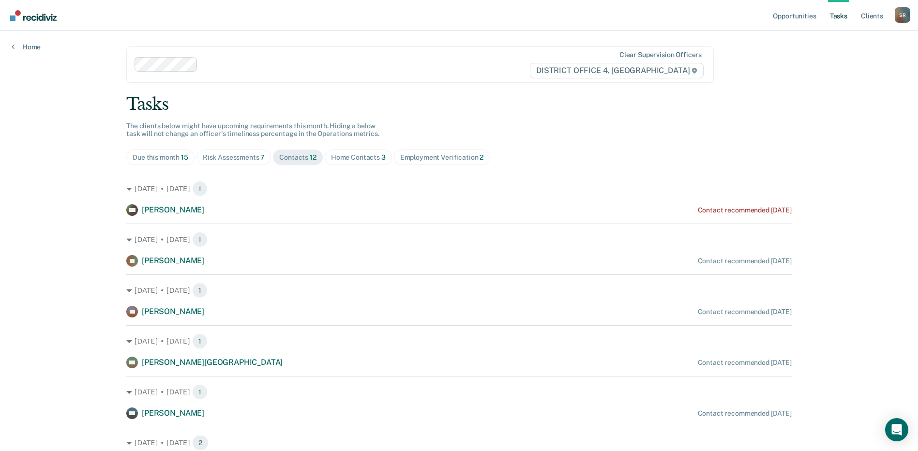
click at [233, 161] on div "Risk Assessments 7" at bounding box center [234, 157] width 62 height 8
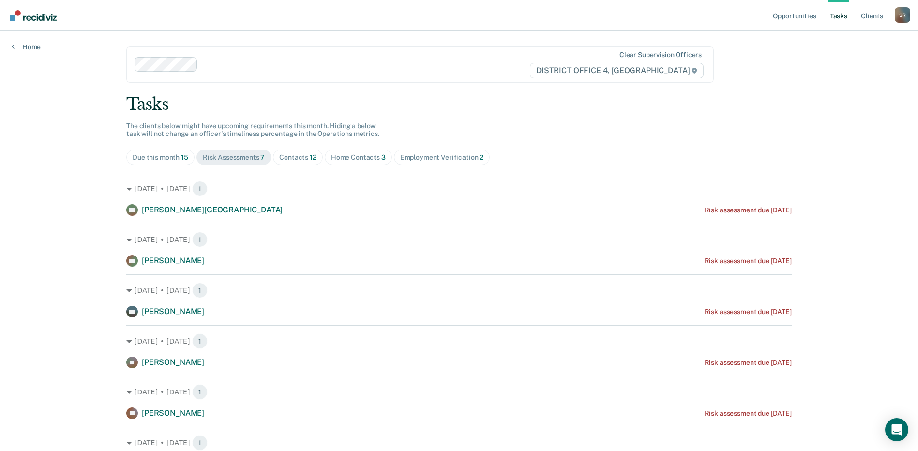
click at [172, 162] on span "Due this month 15" at bounding box center [160, 156] width 68 height 15
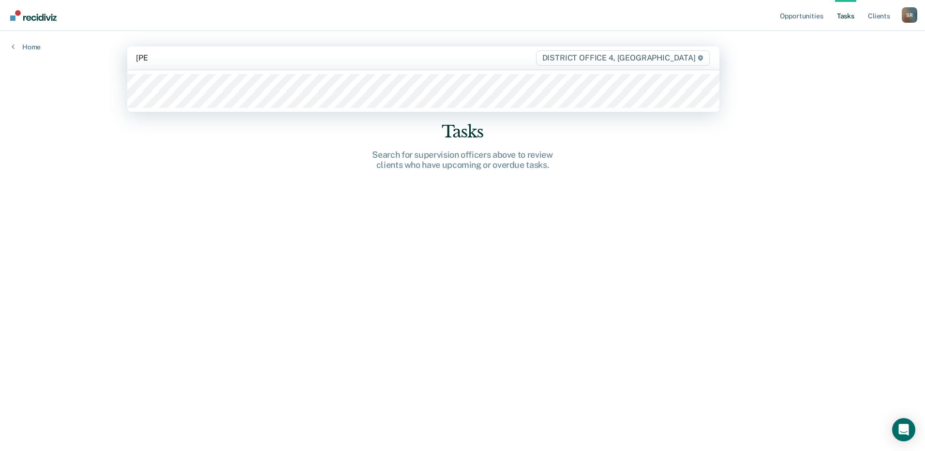
type input "[PERSON_NAME]"
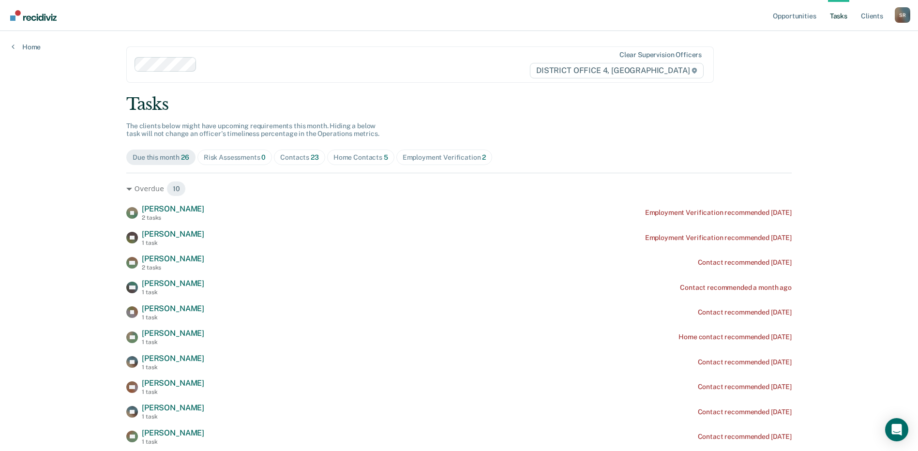
click at [364, 161] on div "Home Contacts 5" at bounding box center [360, 157] width 55 height 8
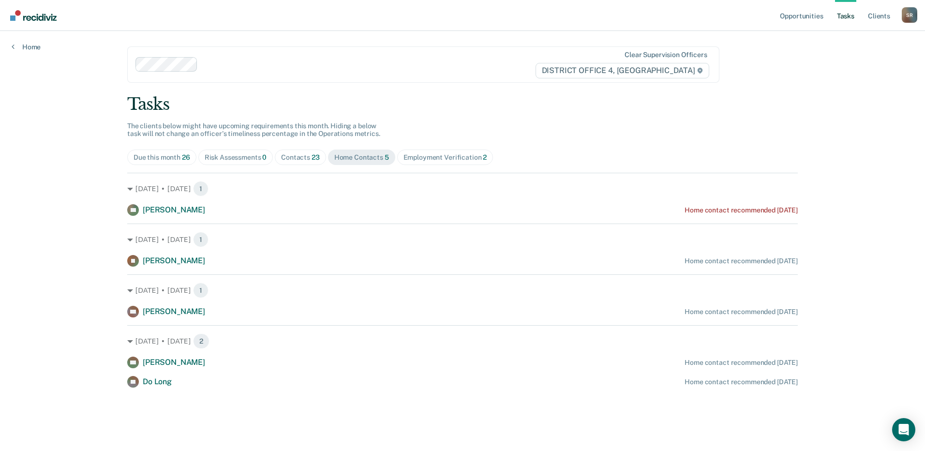
click at [440, 149] on div "Tasks The clients below might have upcoming requirements this month. Hiding a b…" at bounding box center [462, 240] width 671 height 293
click at [441, 159] on div "Employment Verification 2" at bounding box center [445, 157] width 84 height 8
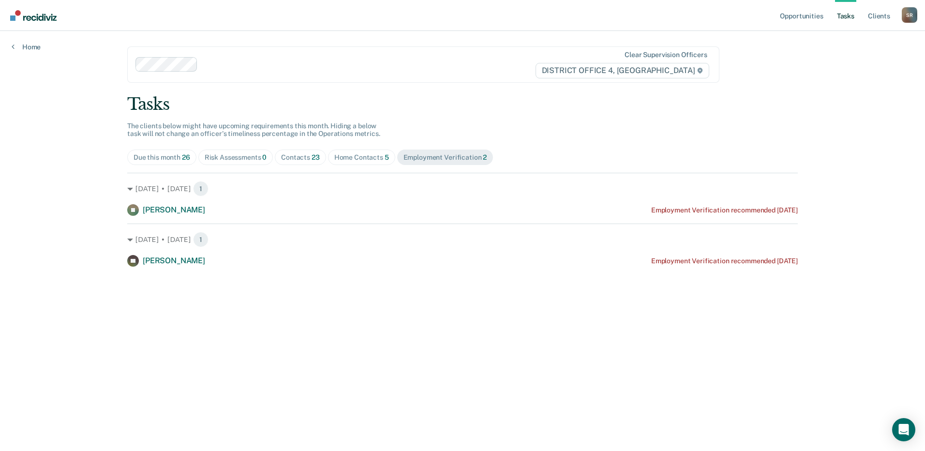
click at [167, 157] on div "Due this month 26" at bounding box center [162, 157] width 57 height 8
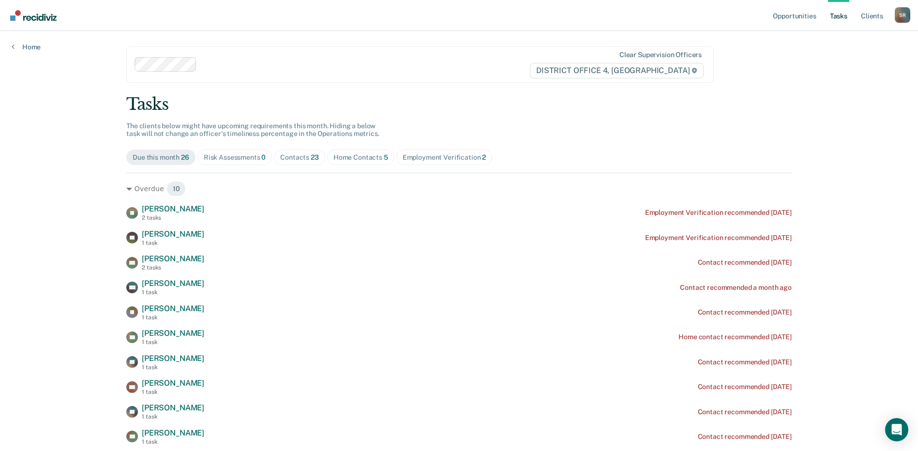
click at [246, 156] on div "Risk Assessments 0" at bounding box center [235, 157] width 62 height 8
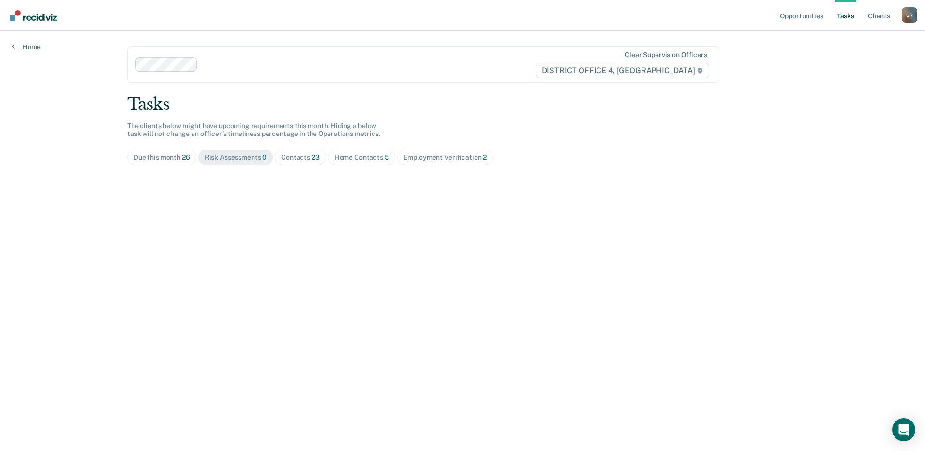
click at [300, 158] on div "Contacts 23" at bounding box center [300, 157] width 39 height 8
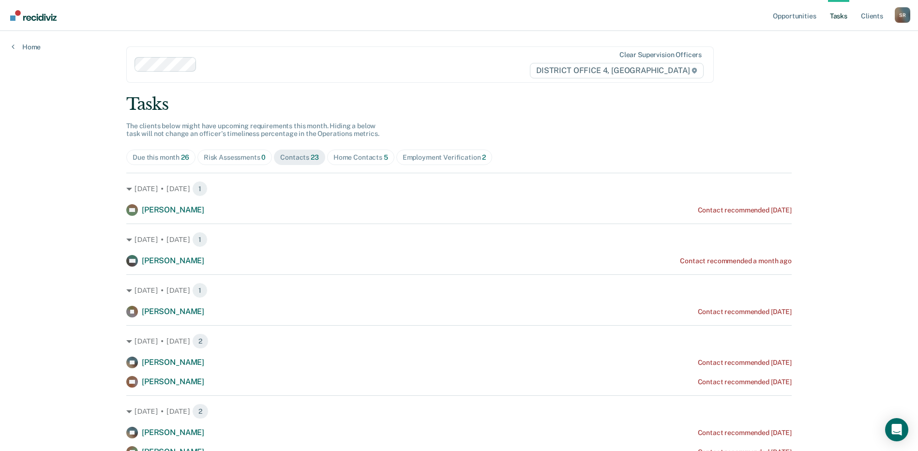
click at [154, 163] on span "Due this month 26" at bounding box center [160, 156] width 69 height 15
